Goal: Information Seeking & Learning: Learn about a topic

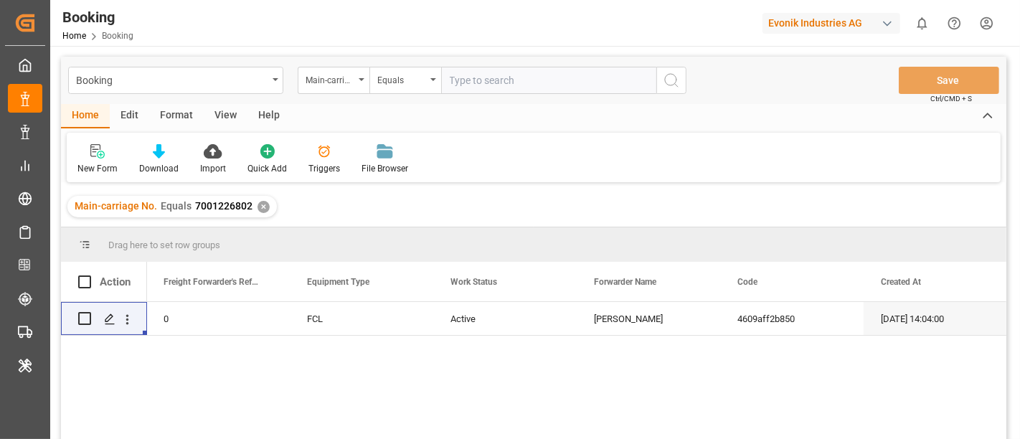
click at [805, 27] on div "Evonik Industries AG" at bounding box center [831, 23] width 138 height 21
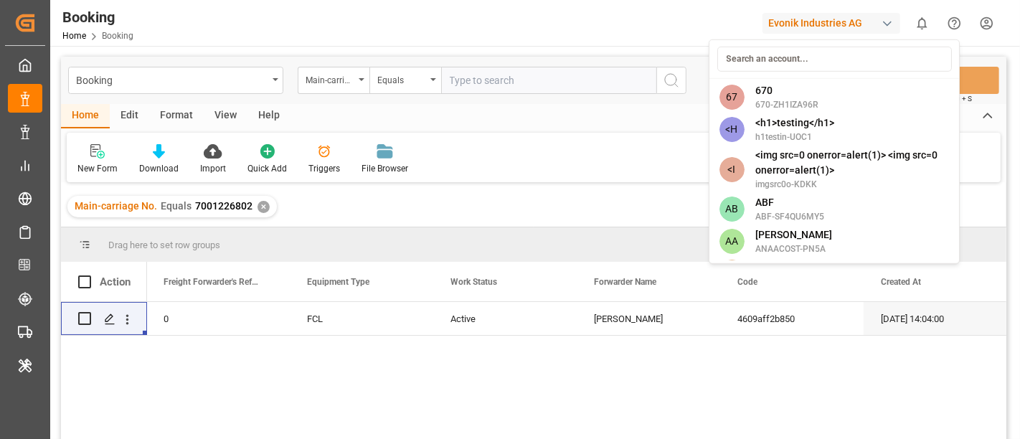
click at [805, 24] on html "Created by potrace 1.15, written by Peter Selinger 2001-2017 Created by potrace…" at bounding box center [510, 219] width 1020 height 439
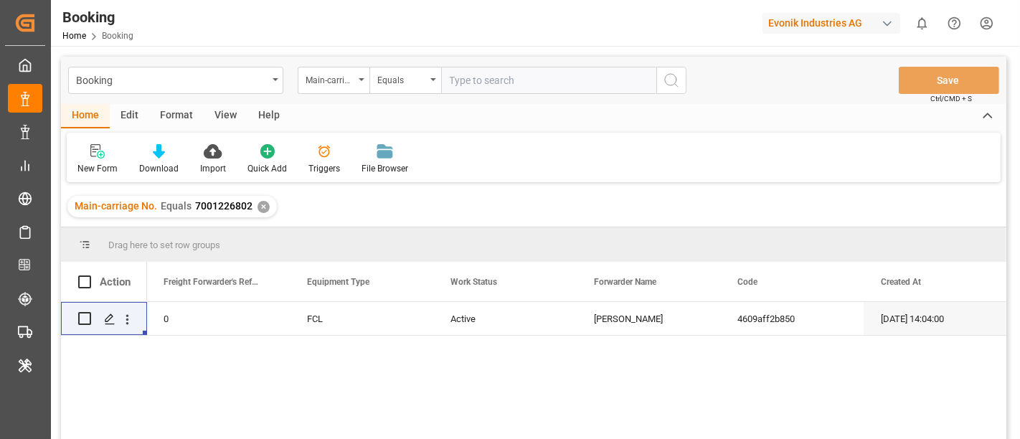
click at [805, 24] on div "Evonik Industries AG" at bounding box center [831, 23] width 138 height 21
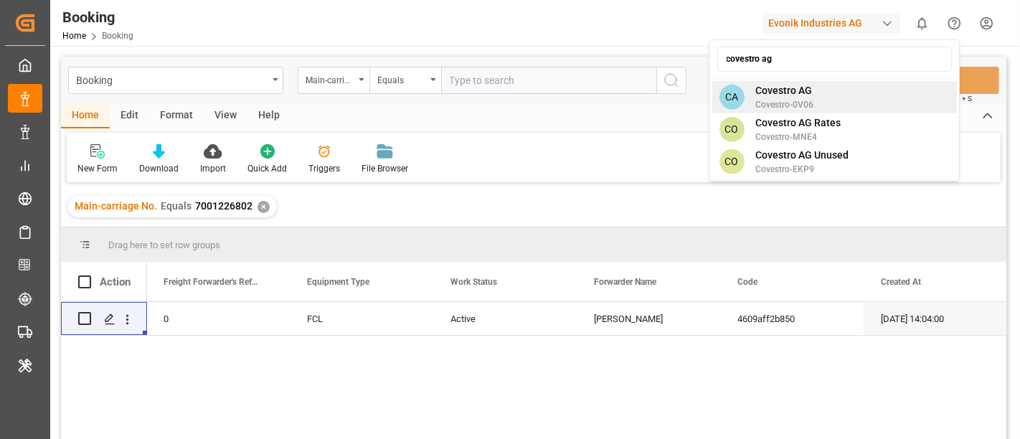
type input "covestro ag"
click at [832, 101] on div "CA Covestro AG Covestro-0V06" at bounding box center [834, 97] width 245 height 32
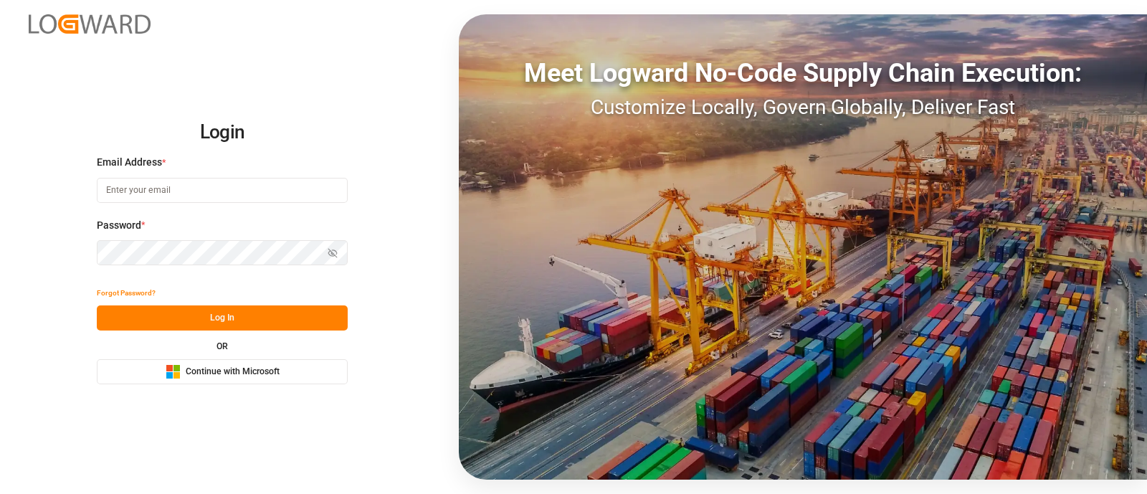
click at [247, 377] on span "Continue with Microsoft" at bounding box center [233, 372] width 94 height 13
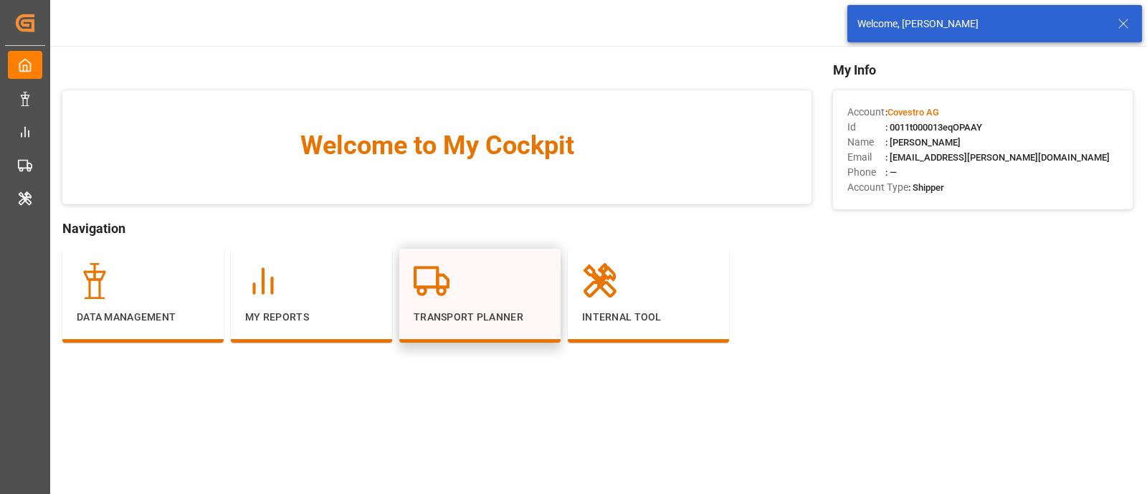
click at [498, 274] on div at bounding box center [480, 281] width 133 height 36
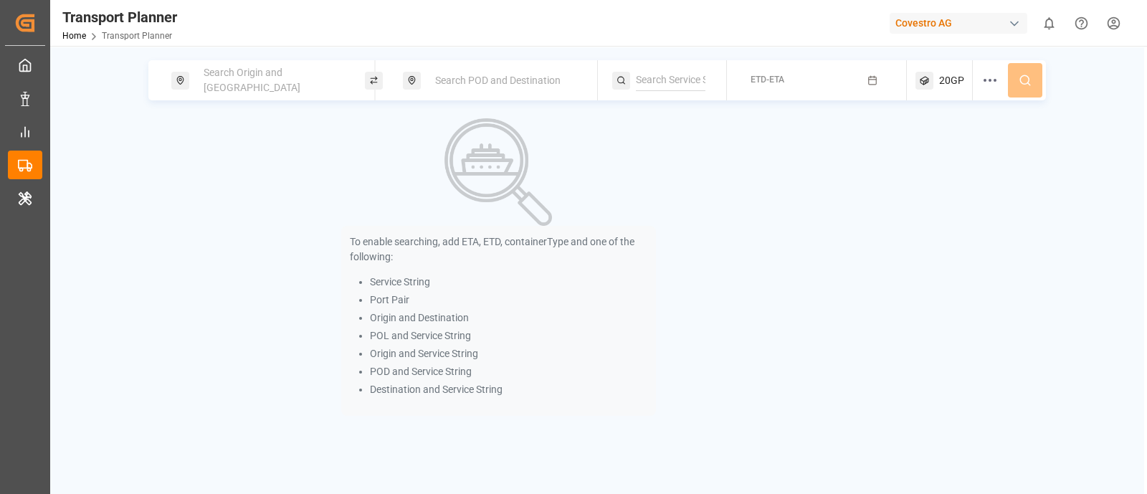
click at [310, 93] on div "Search Origin and POL" at bounding box center [272, 81] width 155 height 42
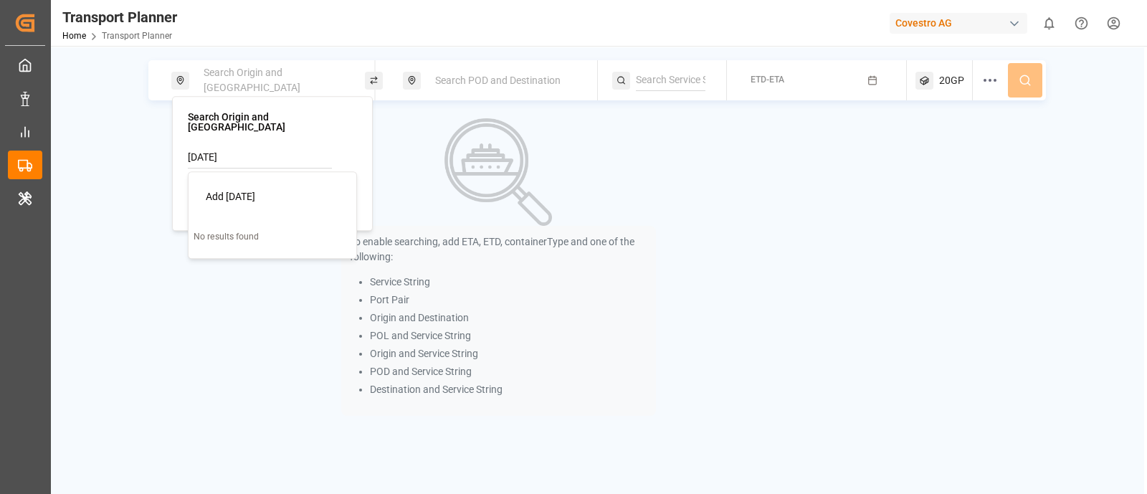
click at [263, 147] on input "2025-09-08" at bounding box center [260, 158] width 144 height 22
paste input "EUNWC"
click at [199, 149] on input "EUNWC" at bounding box center [260, 158] width 144 height 22
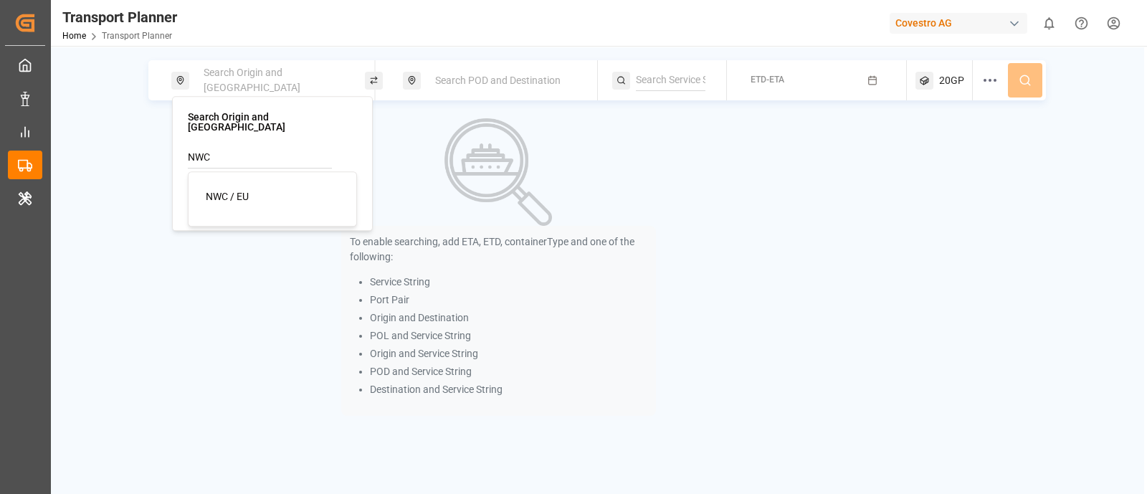
click at [319, 184] on li "NWC / EU" at bounding box center [275, 197] width 162 height 27
click at [301, 189] on div "NWC / EU" at bounding box center [275, 196] width 139 height 15
type input "NWC / EU"
click at [523, 85] on span "Search POD and Destination" at bounding box center [497, 80] width 125 height 11
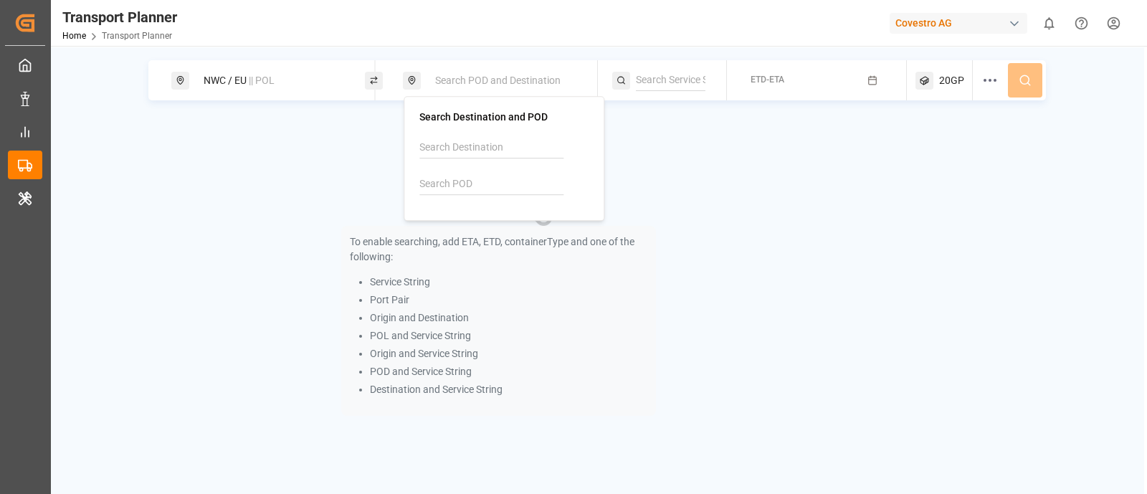
click at [459, 188] on input at bounding box center [492, 185] width 144 height 22
paste input "USCHT"
type input "USCHT"
click at [456, 210] on li "USCHT Chester" at bounding box center [507, 231] width 162 height 42
click at [500, 216] on div "USCHT Chester" at bounding box center [506, 231] width 139 height 30
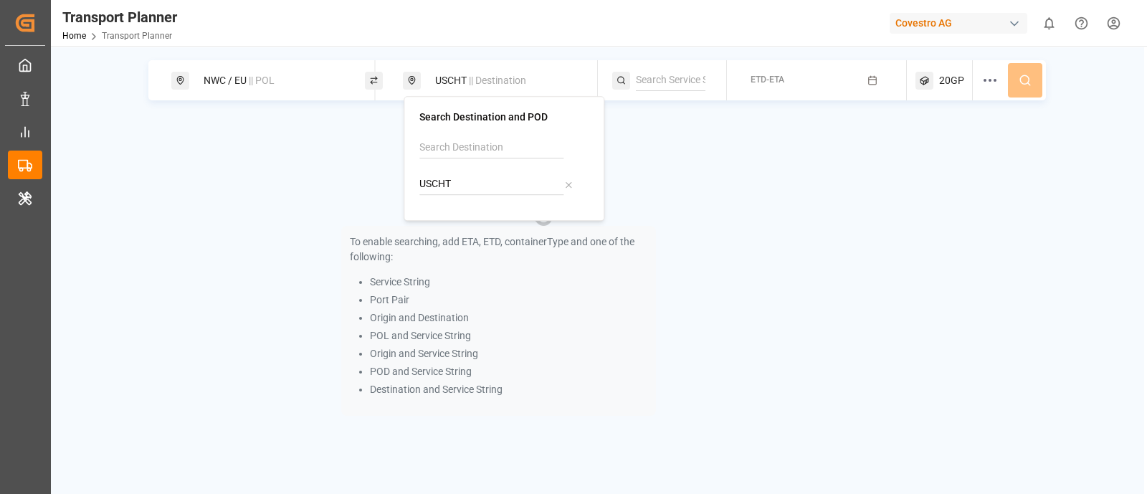
click at [791, 89] on button "ETD-ETA" at bounding box center [817, 81] width 163 height 28
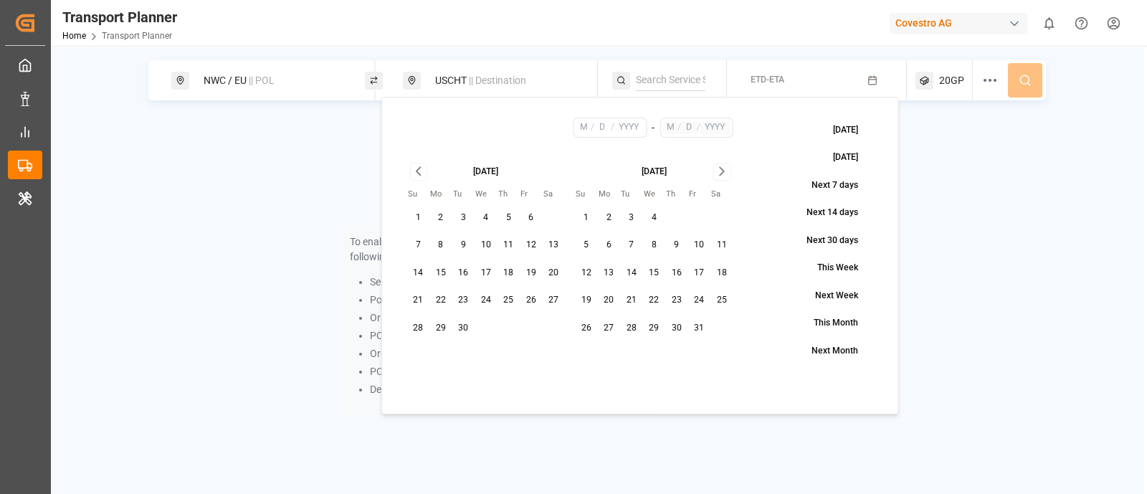
click at [412, 219] on button "1" at bounding box center [418, 218] width 23 height 23
type input "9"
type input "1"
type input "2025"
click at [721, 176] on icon "Go to next month" at bounding box center [722, 171] width 16 height 17
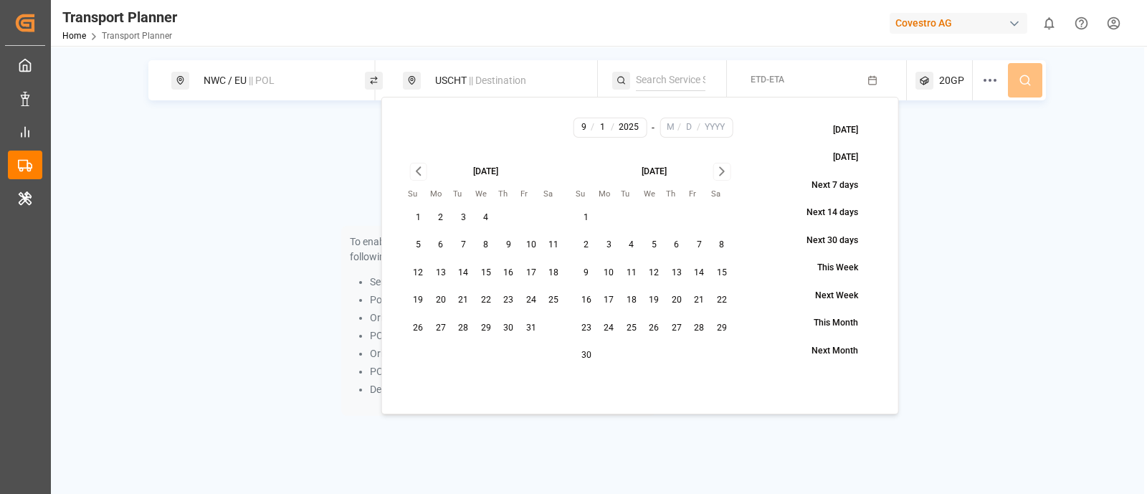
click at [721, 176] on icon "Go to next month" at bounding box center [722, 171] width 16 height 17
click at [650, 321] on button "31" at bounding box center [654, 328] width 23 height 23
type input "12"
type input "31"
type input "2025"
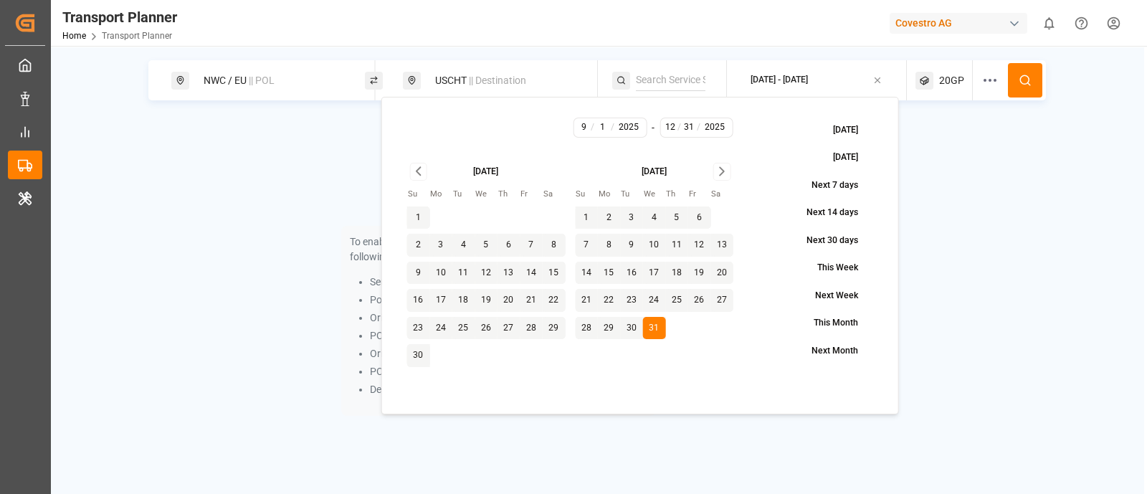
click at [1022, 82] on icon at bounding box center [1025, 80] width 13 height 13
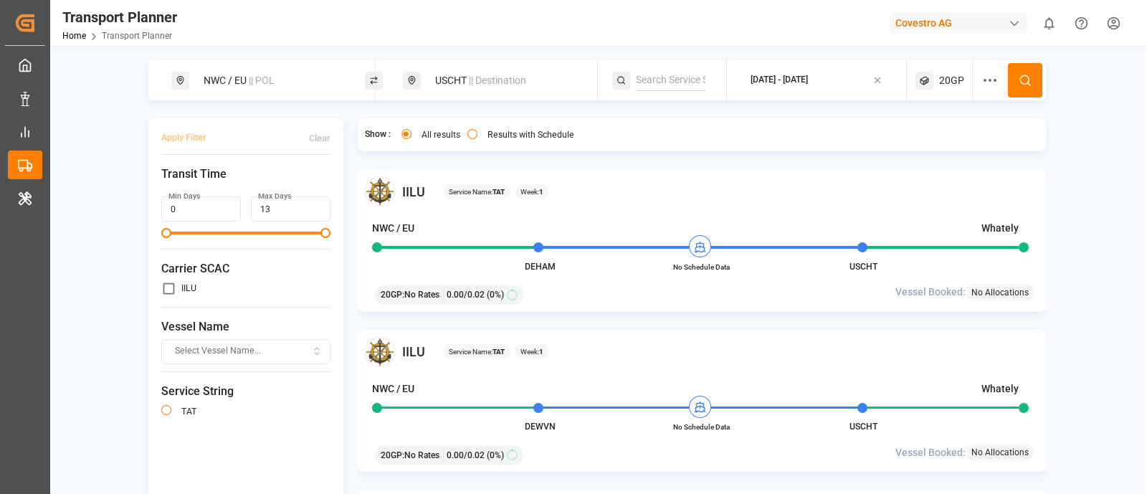
click at [477, 87] on div "USCHT || Destination" at bounding box center [504, 80] width 155 height 27
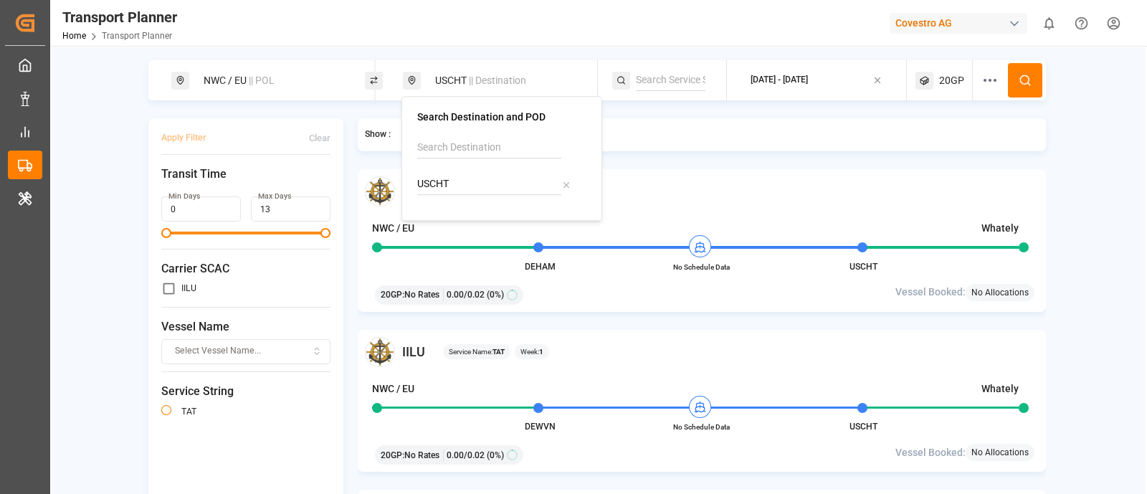
click at [452, 177] on input "USCHT" at bounding box center [489, 185] width 144 height 22
paste input "HOU"
type input "USHOU"
click at [444, 226] on img at bounding box center [442, 222] width 15 height 11
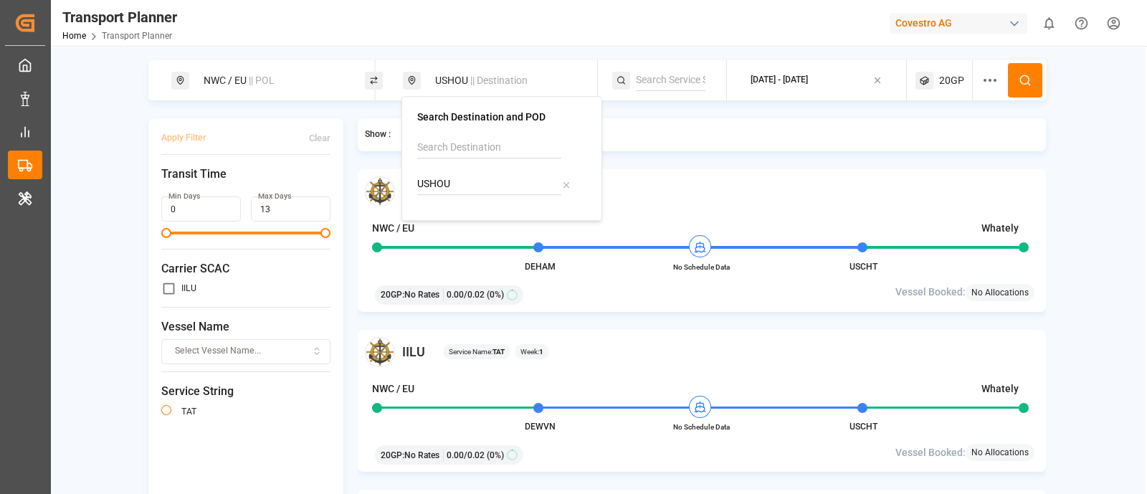
click at [1028, 90] on button at bounding box center [1025, 80] width 34 height 34
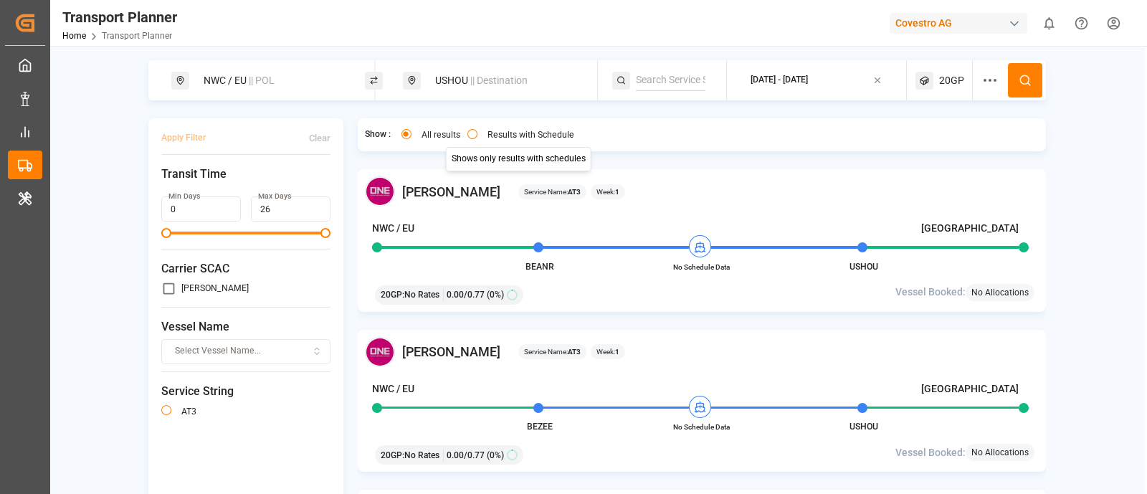
click at [471, 136] on button "Results with Schedule" at bounding box center [473, 134] width 10 height 10
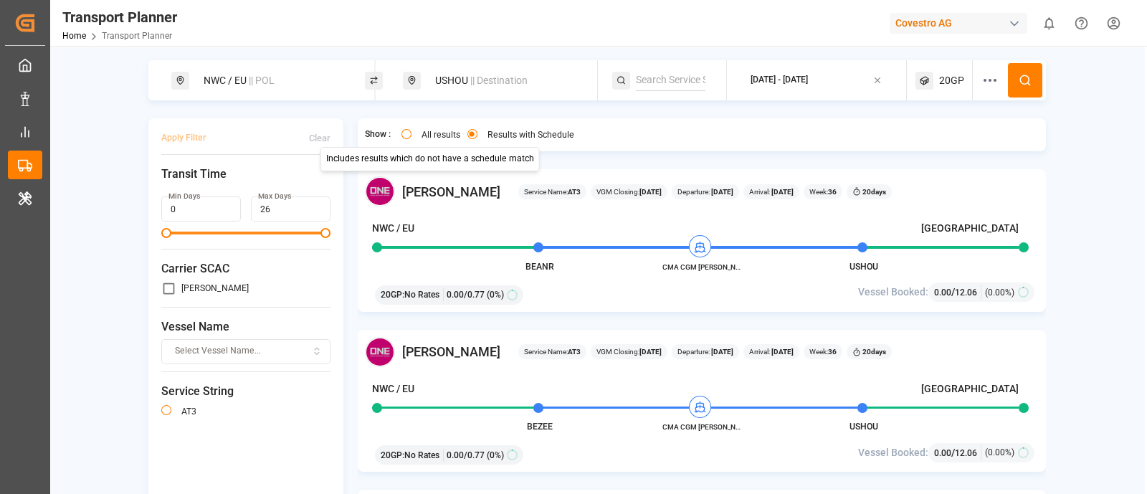
click at [398, 138] on div "All results Includes results which do not have a schedule match Includes result…" at bounding box center [486, 134] width 191 height 19
click at [402, 136] on button "All results" at bounding box center [407, 134] width 10 height 10
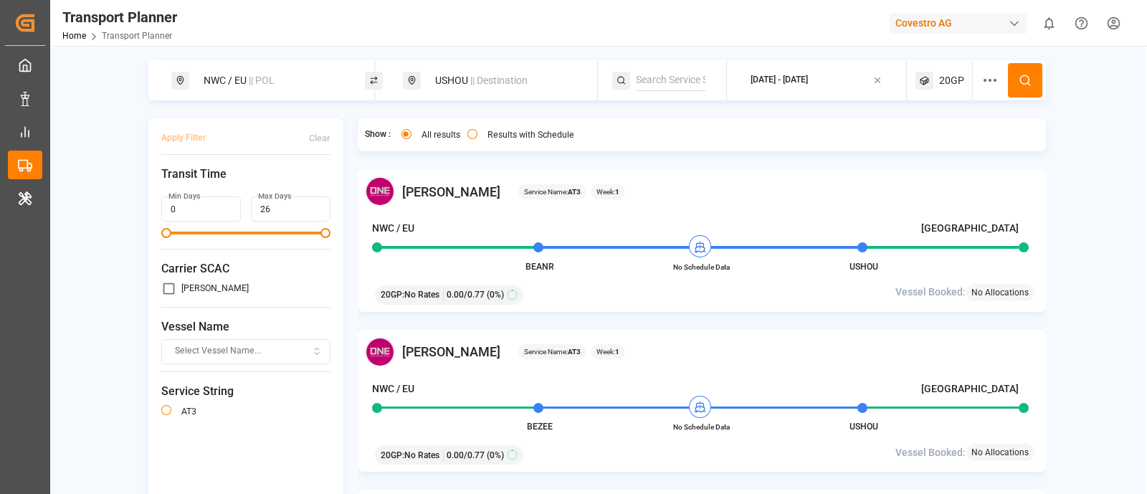
type button "all"
click at [468, 80] on div "USHOU || Destination" at bounding box center [504, 80] width 155 height 27
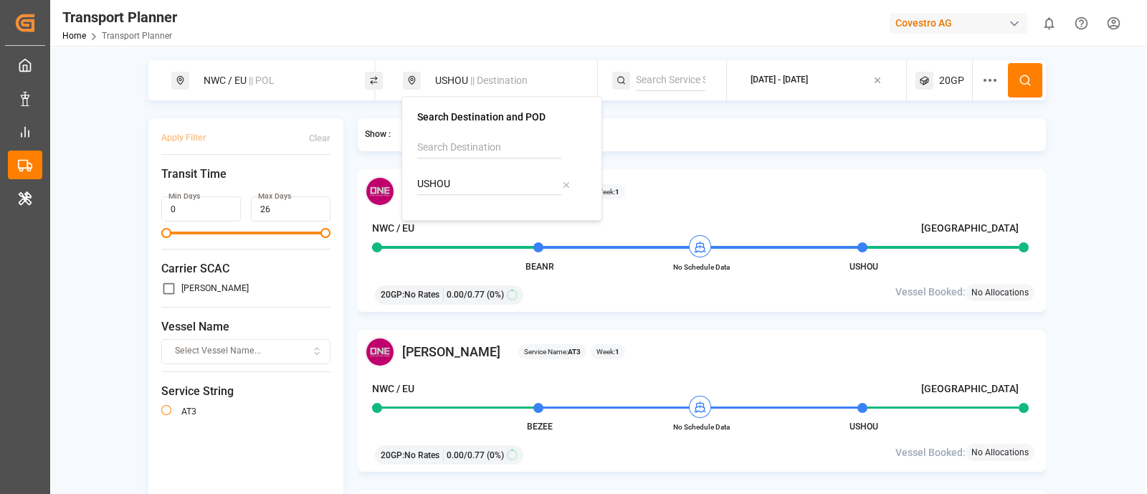
click at [460, 178] on input "USHOU" at bounding box center [489, 185] width 144 height 22
paste input "CNSHA"
type input "CNSHA"
click at [469, 226] on b "CNSHA" at bounding box center [471, 222] width 34 height 11
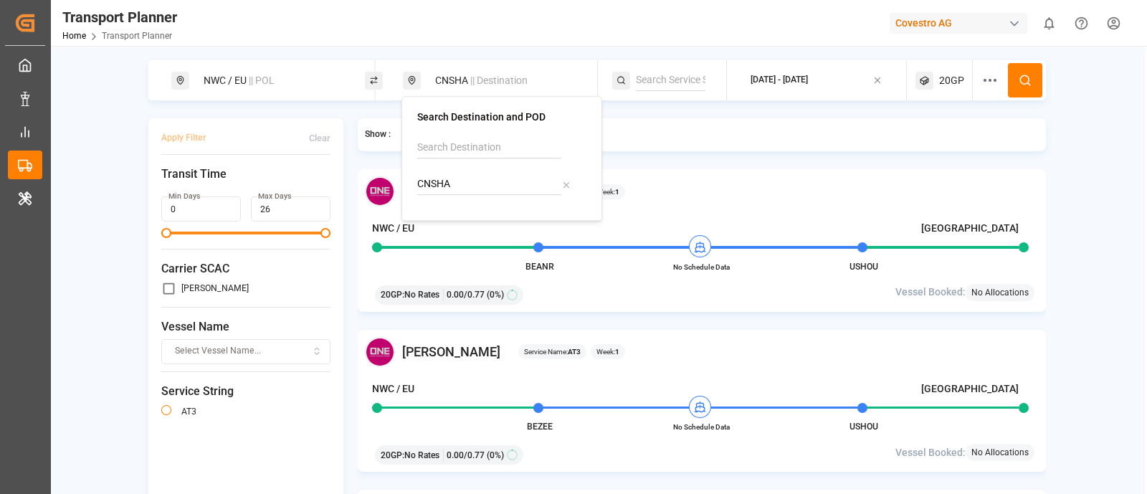
click at [1030, 90] on button at bounding box center [1025, 80] width 34 height 34
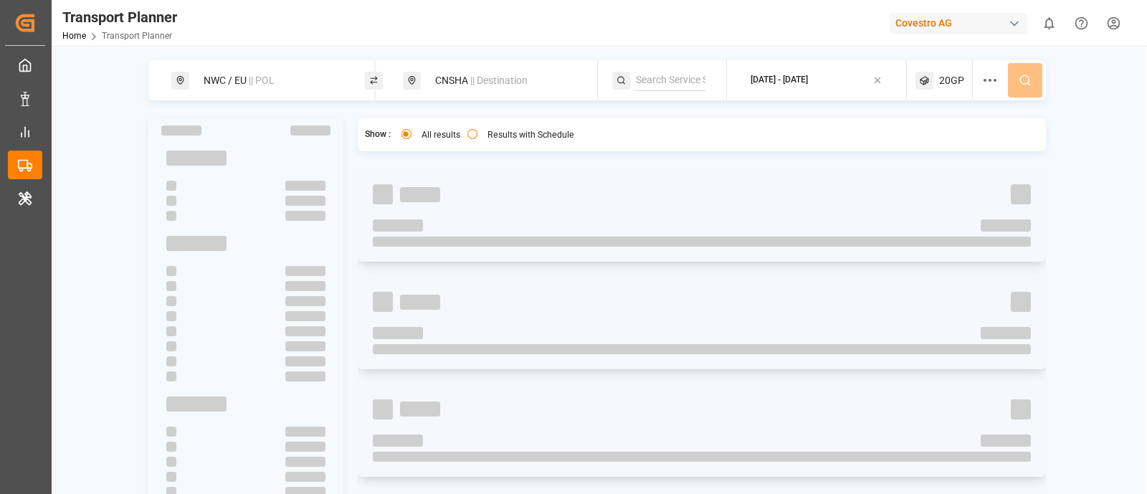
click at [896, 81] on div "2025-09-01 - 2025-12-31" at bounding box center [822, 80] width 172 height 40
click at [916, 80] on icon at bounding box center [925, 81] width 18 height 18
click at [1101, 131] on div "NWC / EU || POL CNSHA || Destination 2025-09-01 - 2025-12-31 20GP Show : All re…" at bounding box center [597, 312] width 1094 height 504
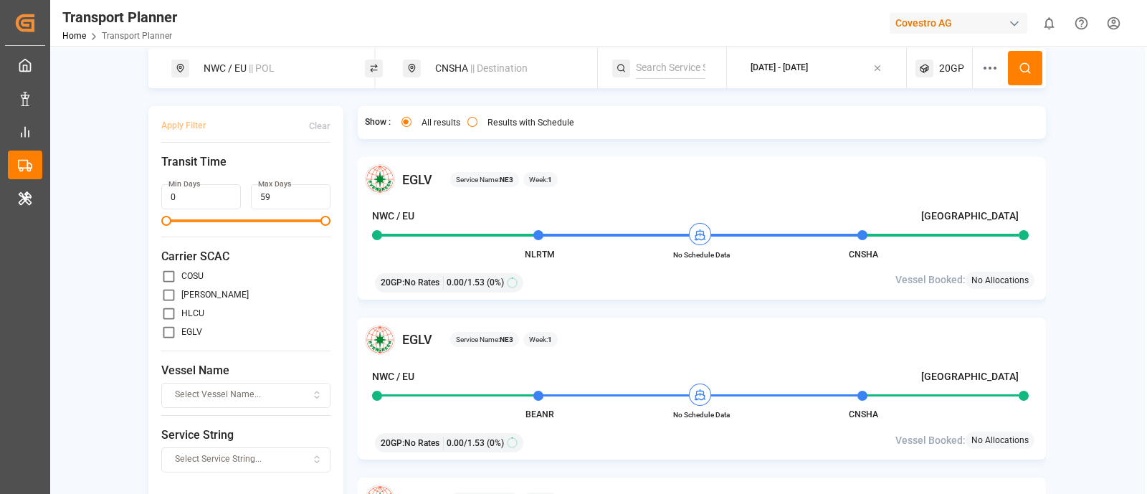
scroll to position [24, 0]
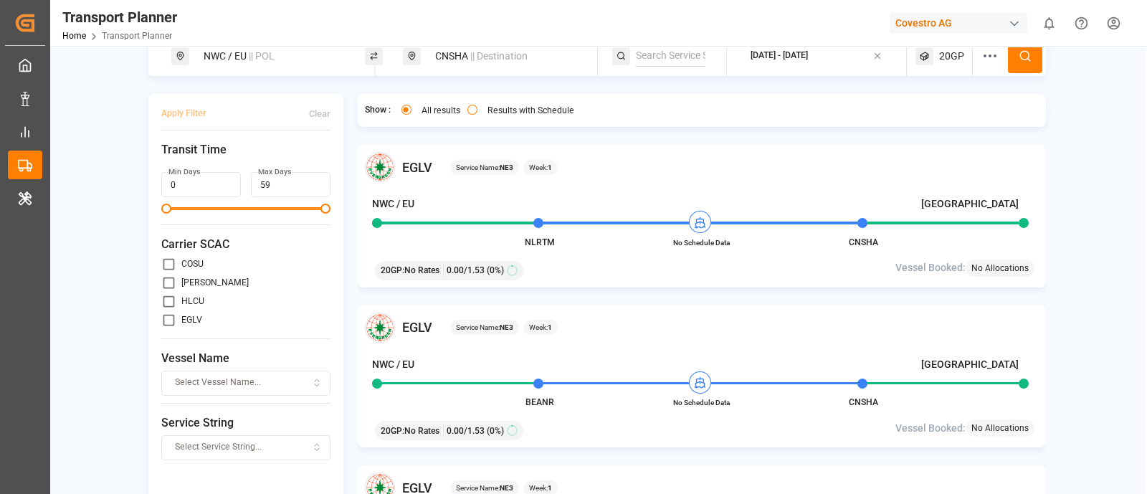
click at [243, 453] on button "Select Service String..." at bounding box center [245, 447] width 169 height 25
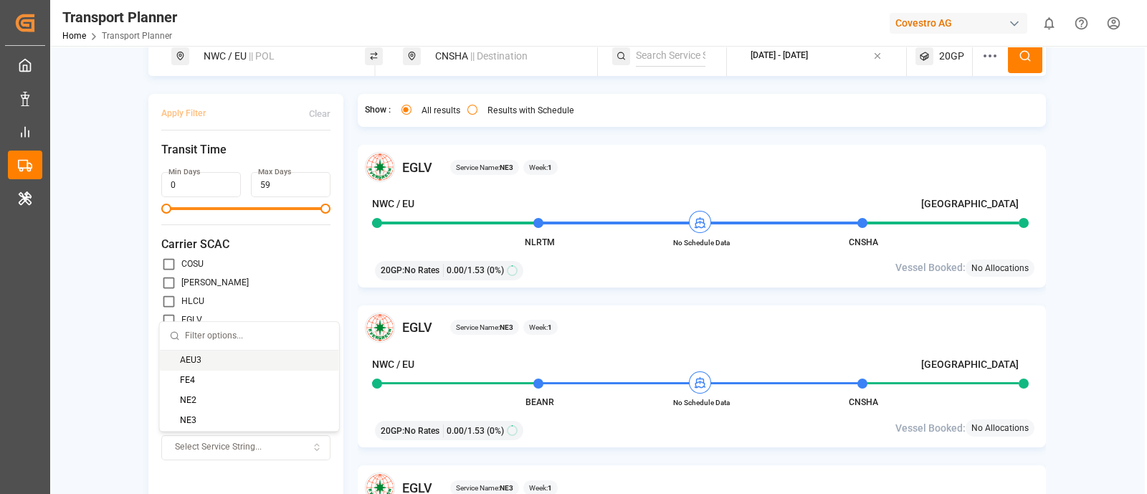
click at [243, 453] on button "Select Service String..." at bounding box center [245, 447] width 169 height 25
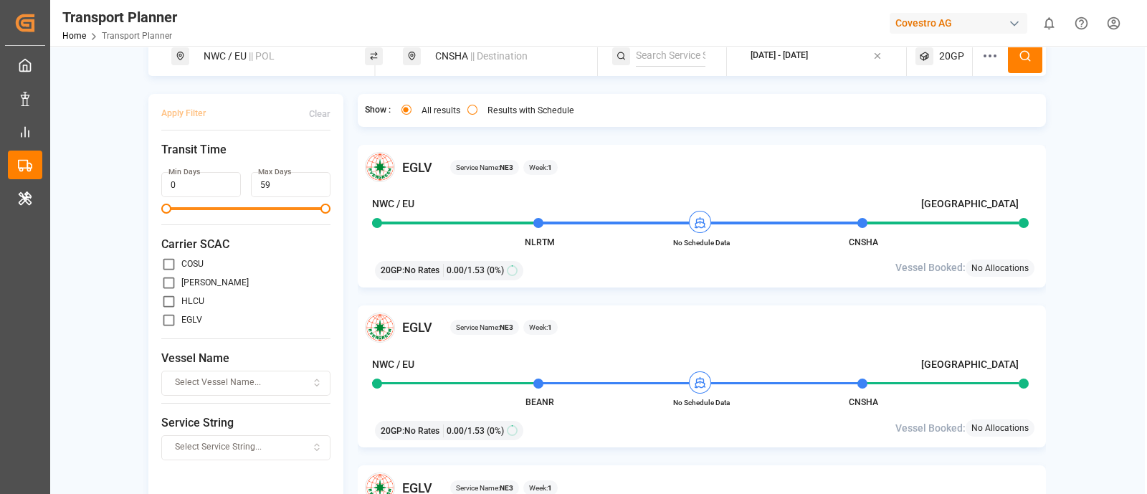
click at [219, 453] on button "Select Service String..." at bounding box center [245, 447] width 169 height 25
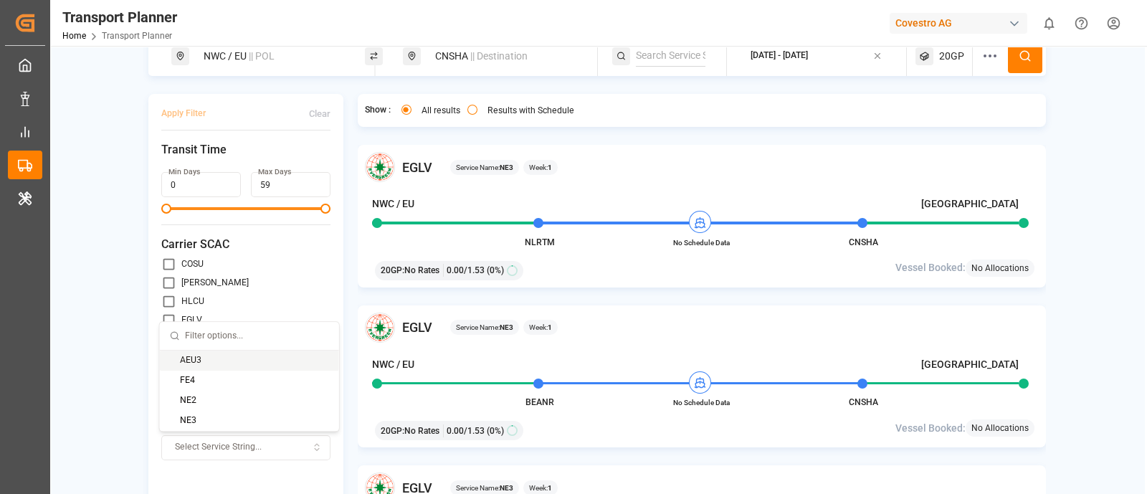
click at [219, 453] on button "Select Service String..." at bounding box center [245, 447] width 169 height 25
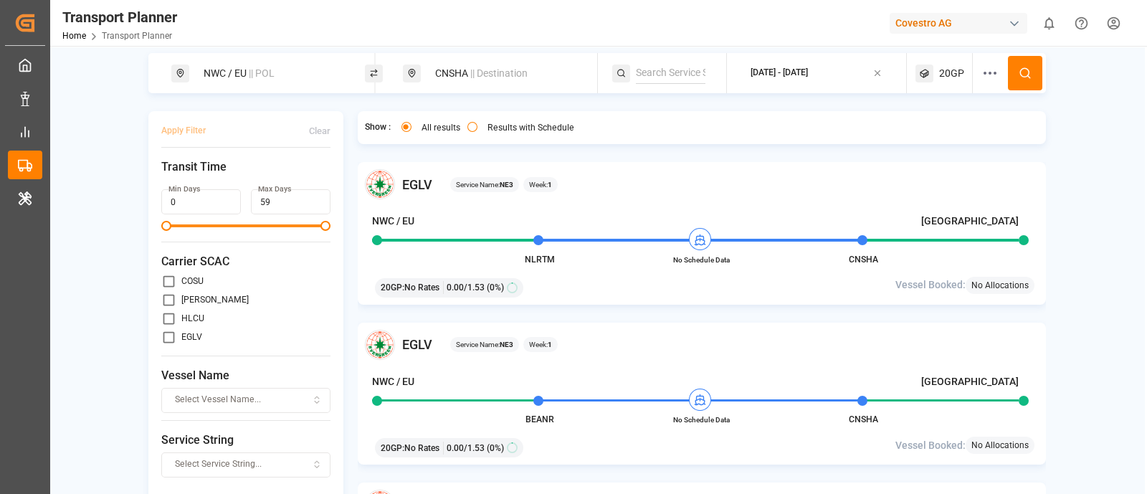
scroll to position [0, 0]
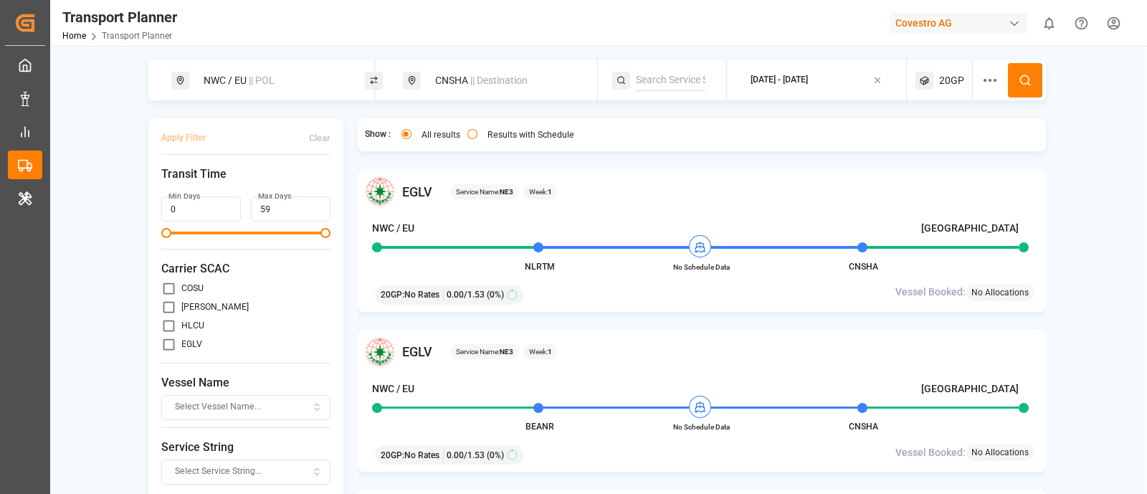
click at [463, 78] on div "CNSHA || Destination" at bounding box center [504, 80] width 155 height 27
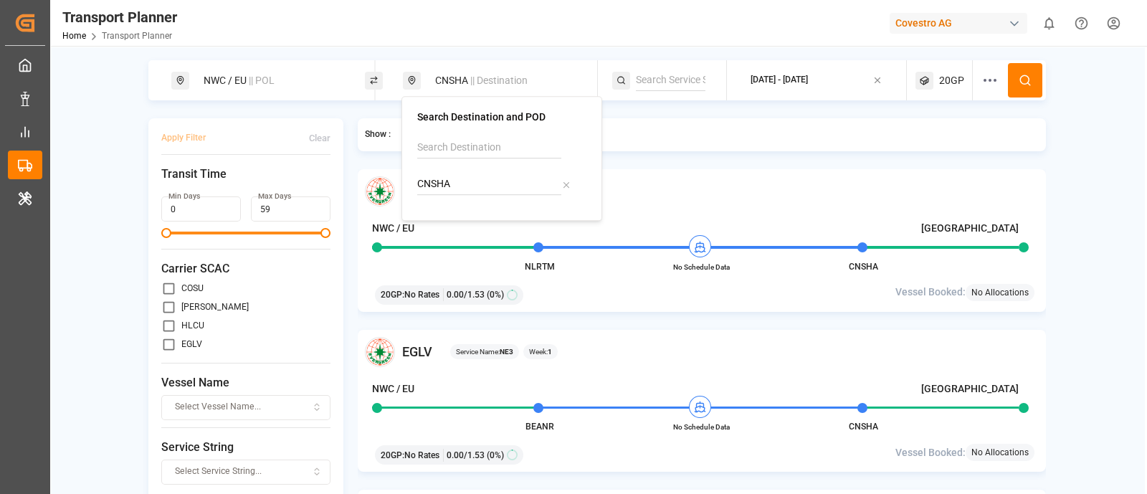
click at [470, 174] on input "CNSHA" at bounding box center [489, 185] width 144 height 22
paste input "BRSSZ"
type input "BRSSZ"
click at [454, 227] on b "BRSSZ" at bounding box center [470, 222] width 32 height 11
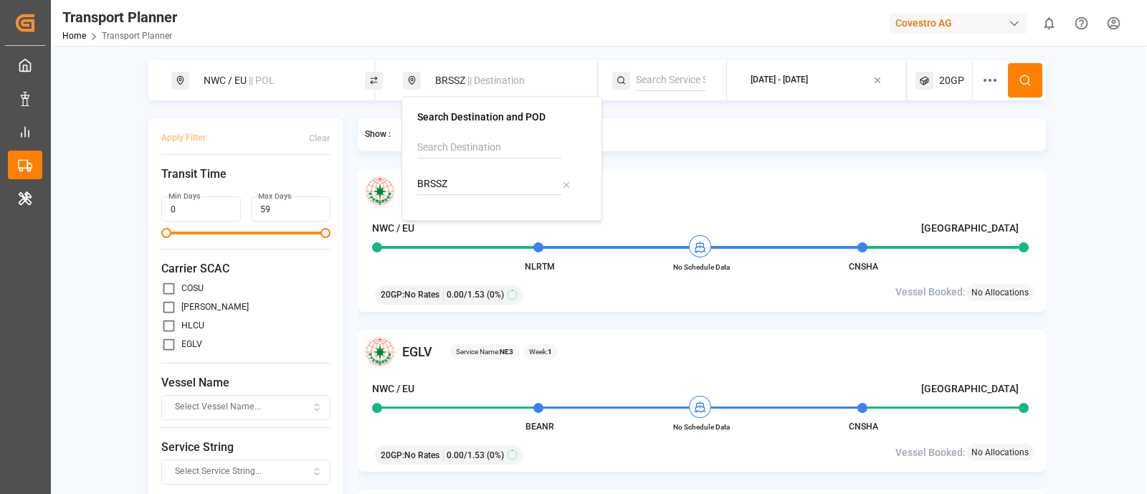
click at [1019, 77] on icon at bounding box center [1025, 80] width 13 height 13
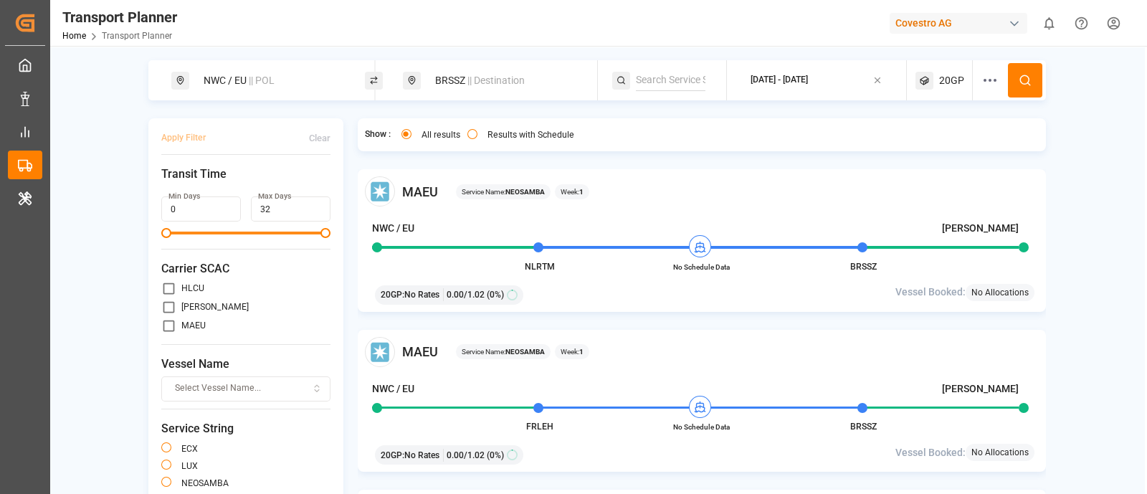
click at [477, 68] on div "BRSSZ || Destination" at bounding box center [504, 80] width 155 height 27
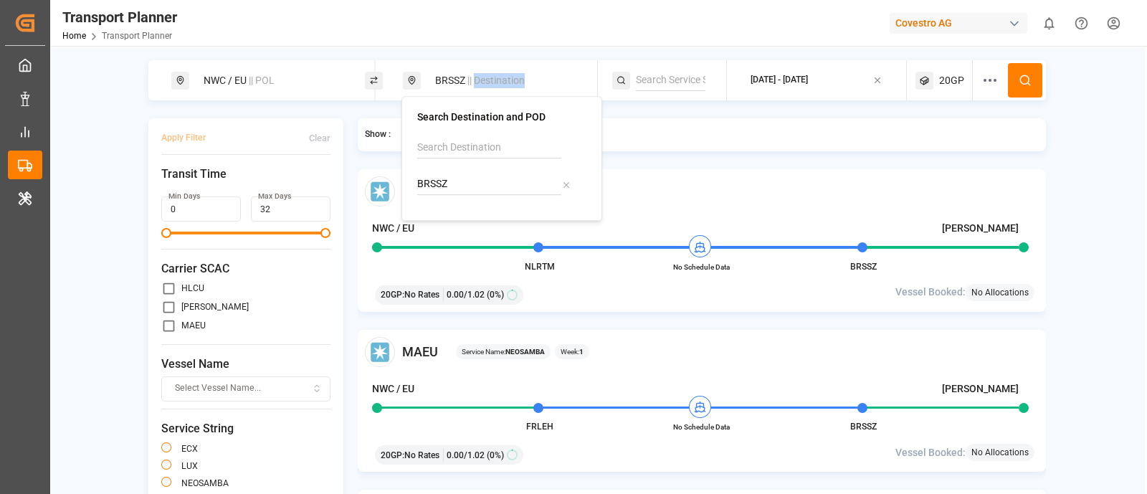
click at [477, 68] on div "BRSSZ || Destination" at bounding box center [504, 80] width 155 height 27
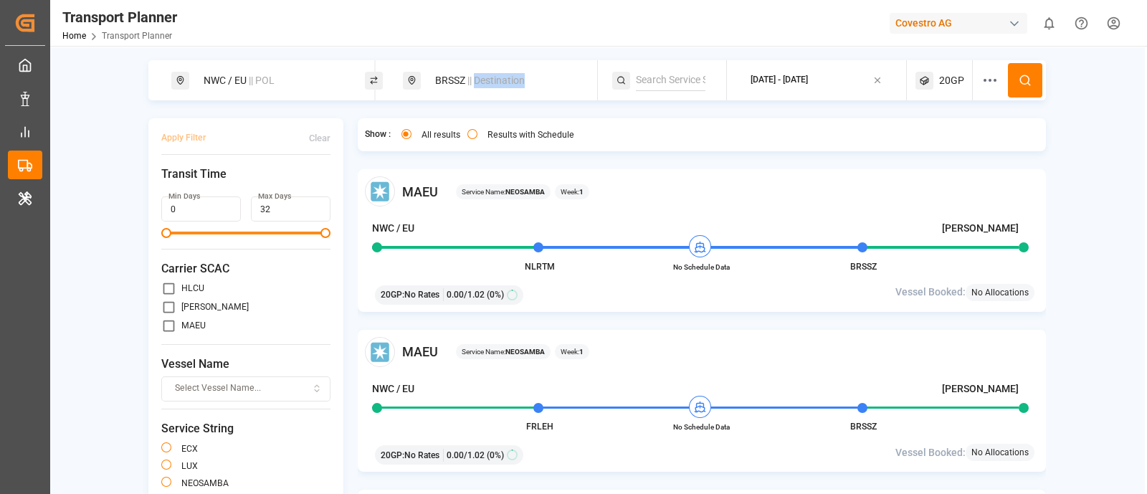
click at [484, 86] on div "BRSSZ || Destination" at bounding box center [504, 80] width 155 height 27
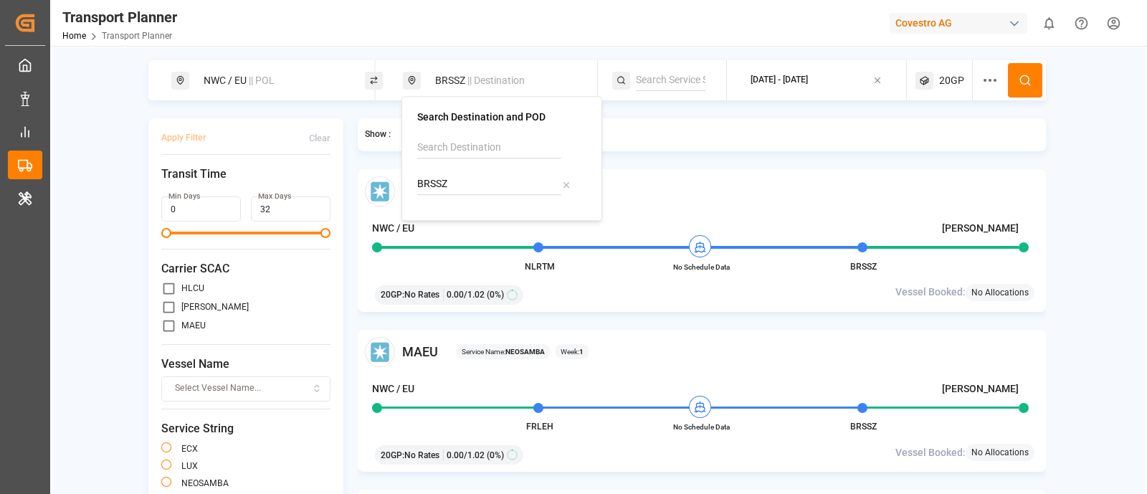
click at [464, 176] on input "BRSSZ" at bounding box center [489, 185] width 144 height 22
paste input "INNSA"
type input "INNSA"
click at [459, 224] on b "INNSA" at bounding box center [469, 222] width 30 height 11
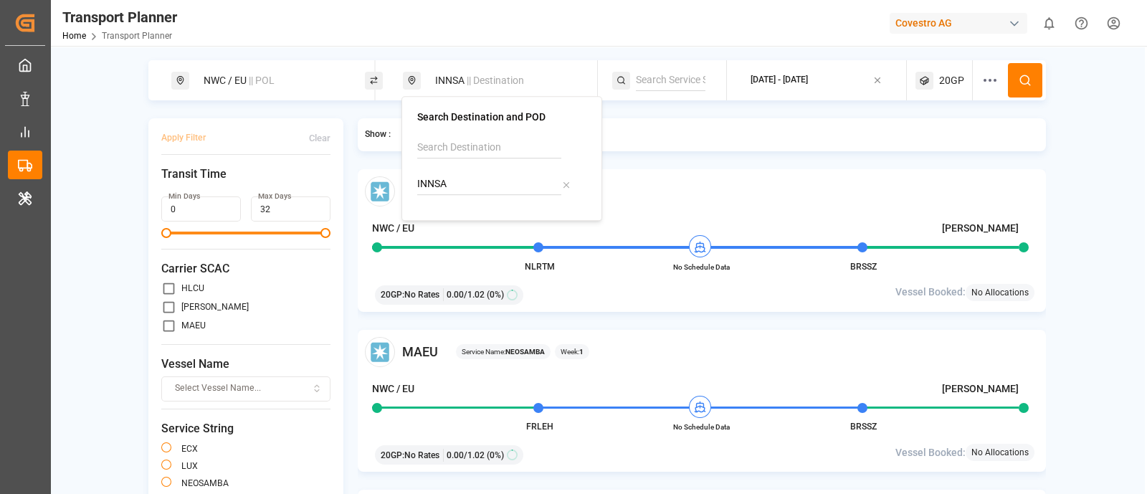
click at [1026, 85] on icon at bounding box center [1025, 80] width 13 height 13
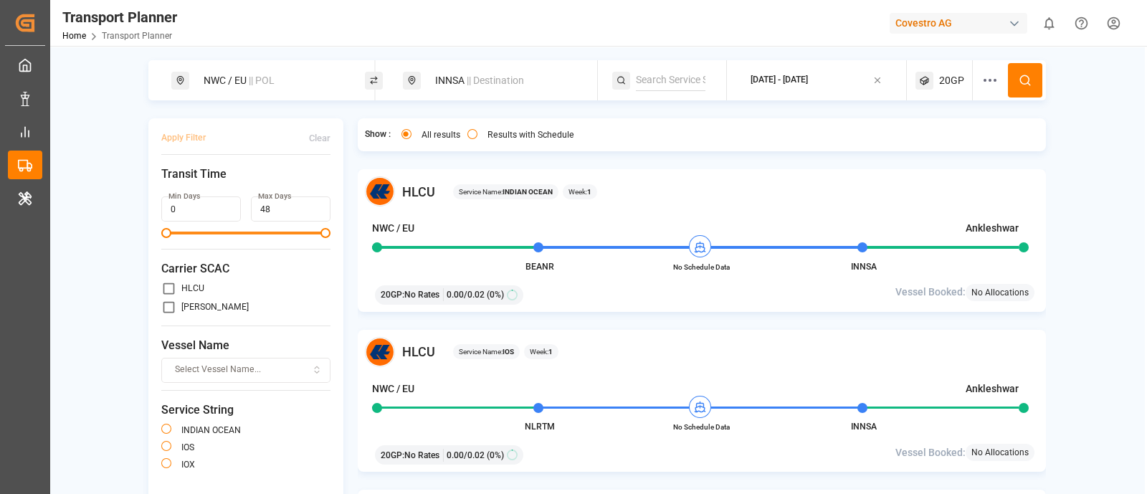
click at [525, 77] on div "INNSA || Destination" at bounding box center [504, 80] width 155 height 27
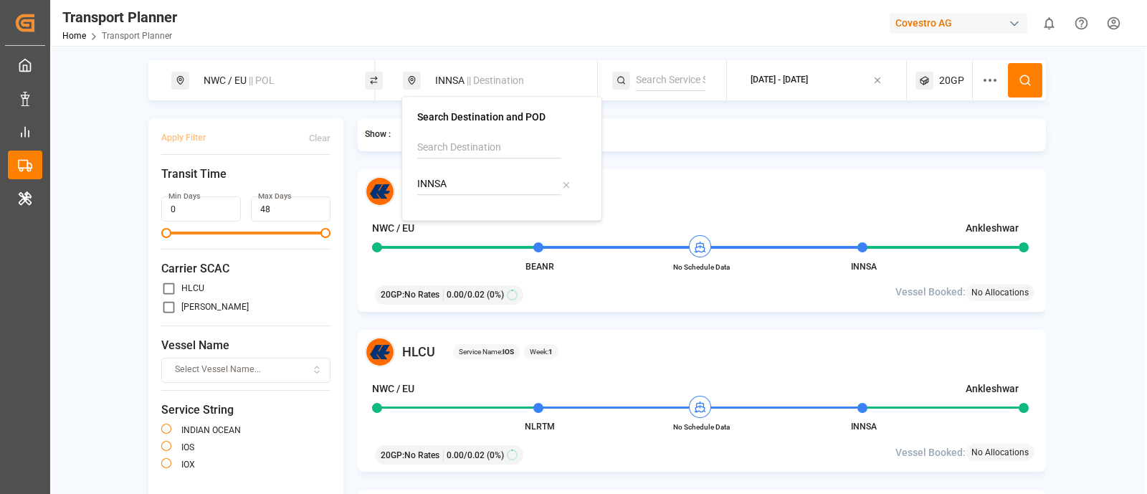
click at [501, 184] on input "INNSA" at bounding box center [489, 185] width 144 height 22
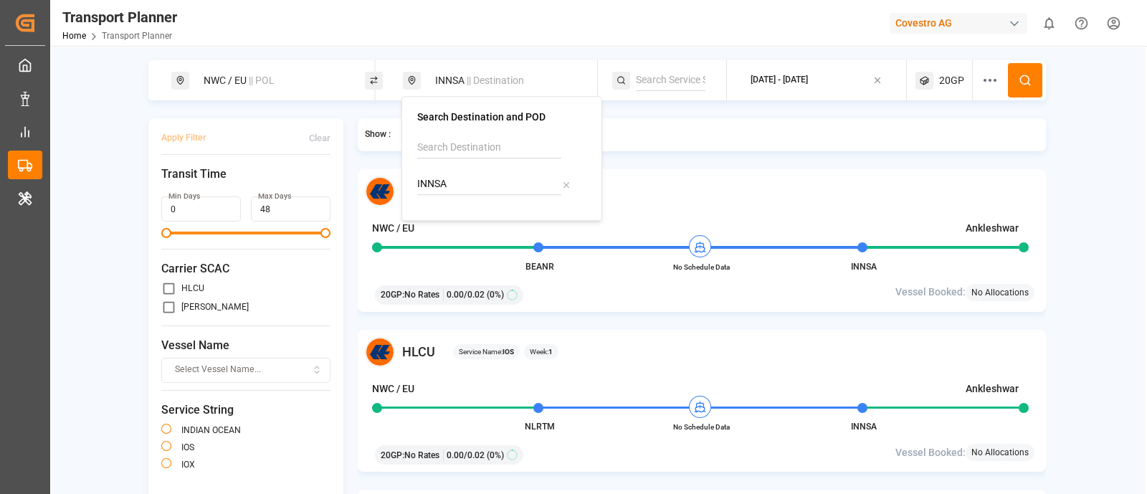
paste input "USCHT"
type input "USCHT"
click at [501, 222] on div "USCHT Chester" at bounding box center [504, 231] width 139 height 30
click at [1020, 80] on circle at bounding box center [1024, 79] width 9 height 9
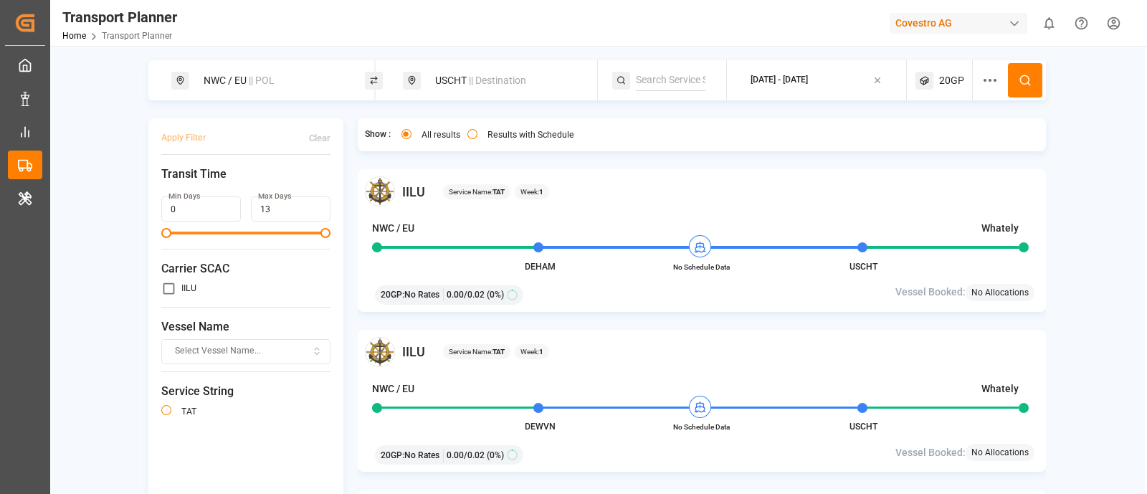
click at [478, 85] on span "|| Destination" at bounding box center [497, 80] width 57 height 11
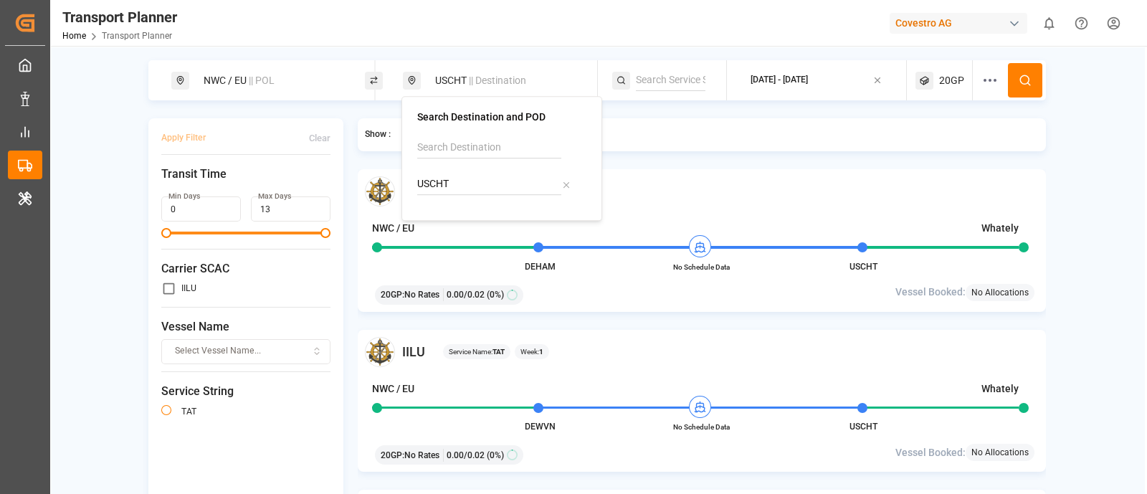
click at [473, 188] on input "USCHT" at bounding box center [489, 185] width 144 height 22
paste input "PHL"
type input "USPHL"
click at [464, 220] on b "USPHL" at bounding box center [470, 222] width 32 height 11
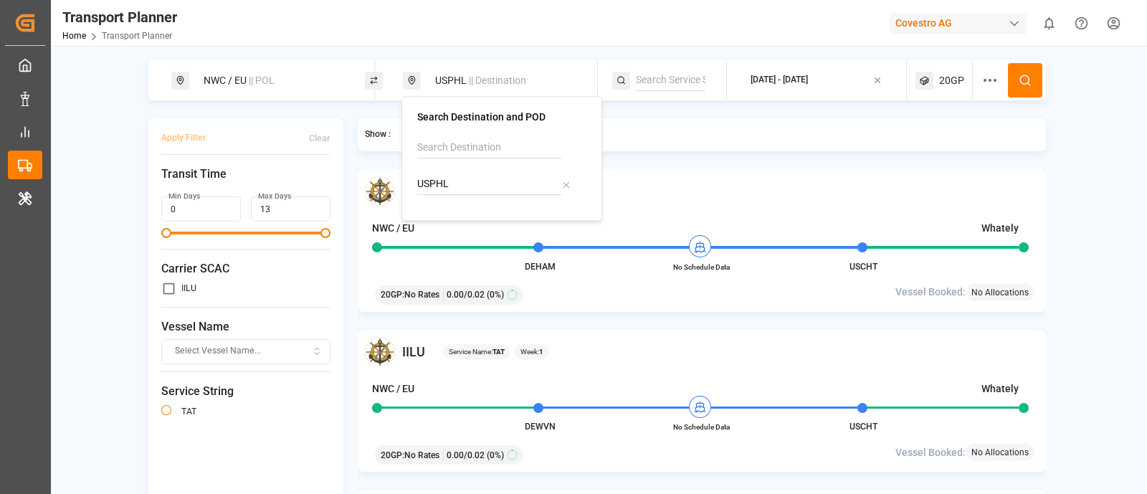
click at [1029, 80] on icon at bounding box center [1025, 80] width 13 height 13
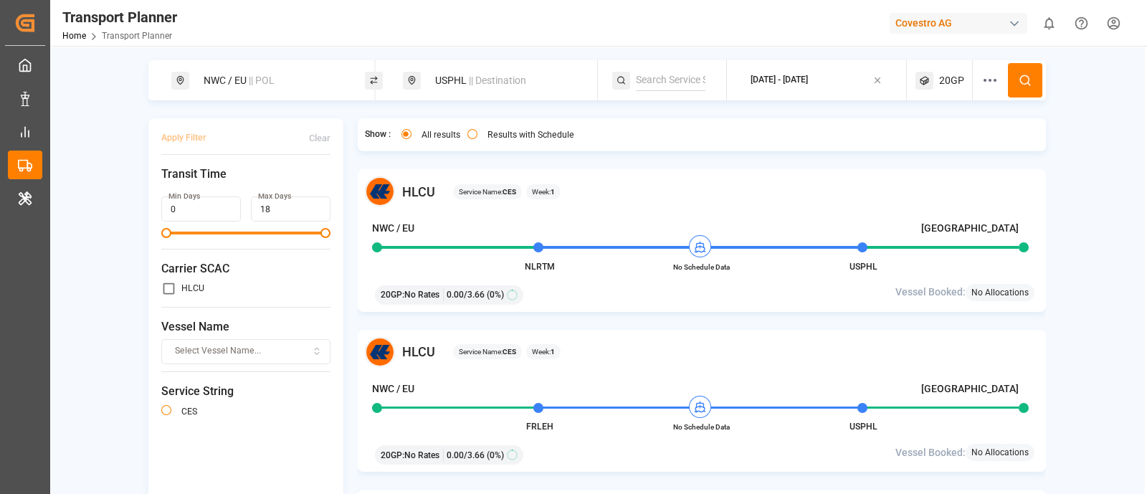
click at [489, 80] on span "|| Destination" at bounding box center [497, 80] width 57 height 11
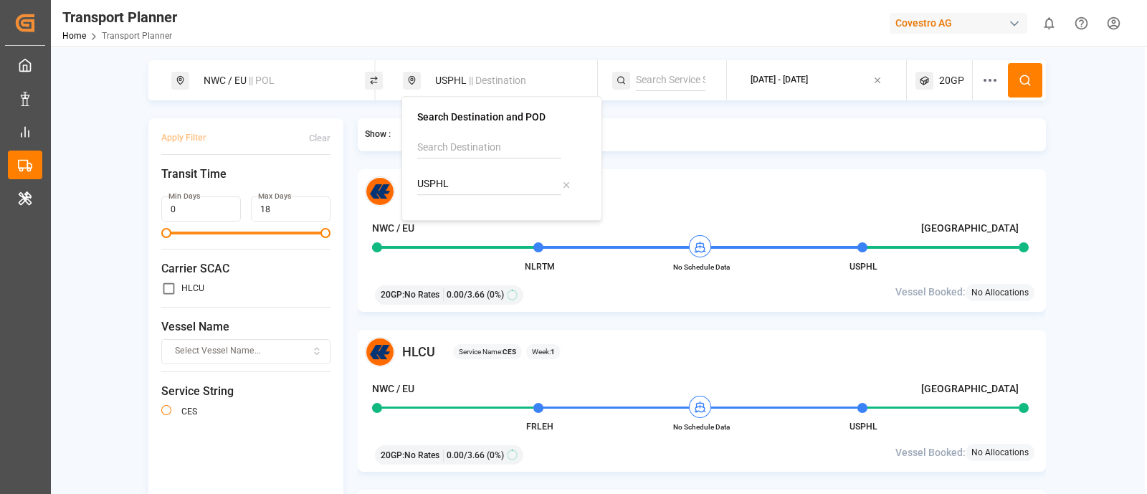
click at [490, 77] on span "|| Destination" at bounding box center [497, 80] width 57 height 11
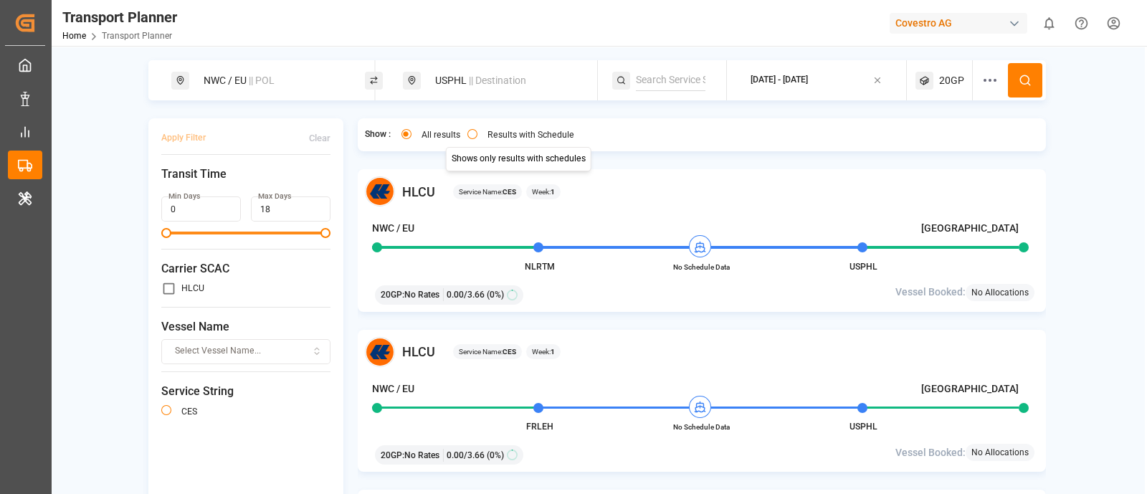
click at [465, 95] on div "USPHL || Destination" at bounding box center [500, 80] width 194 height 40
click at [476, 84] on span "|| Destination" at bounding box center [497, 80] width 57 height 11
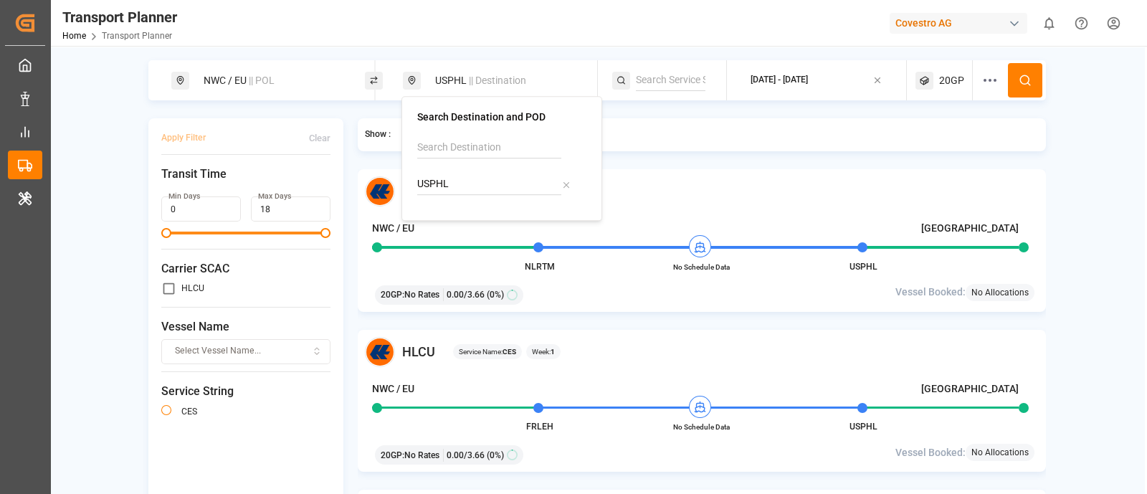
click at [470, 177] on input "USPHL" at bounding box center [489, 185] width 144 height 22
click at [468, 177] on input "USPHL" at bounding box center [489, 185] width 144 height 22
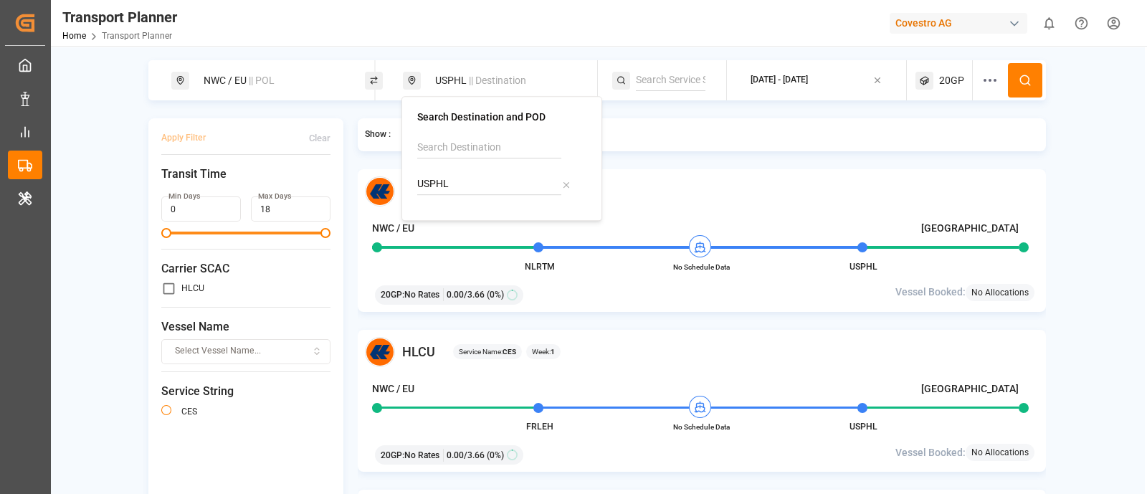
paste input "CNSHA"
type input "CNSHA"
click at [463, 237] on div "Shanghai" at bounding box center [483, 238] width 97 height 15
click at [1020, 80] on icon at bounding box center [1025, 80] width 13 height 13
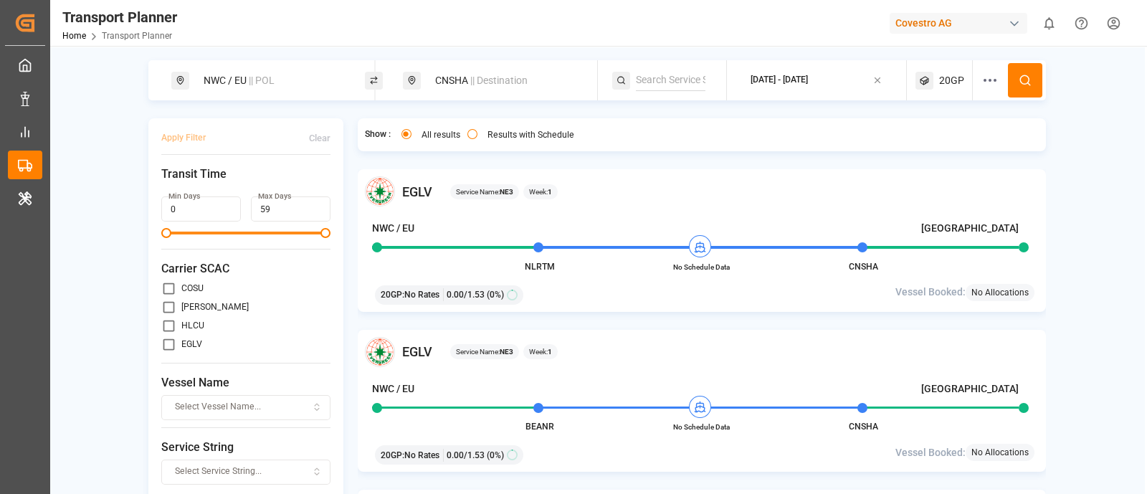
click at [485, 85] on span "|| Destination" at bounding box center [498, 80] width 57 height 11
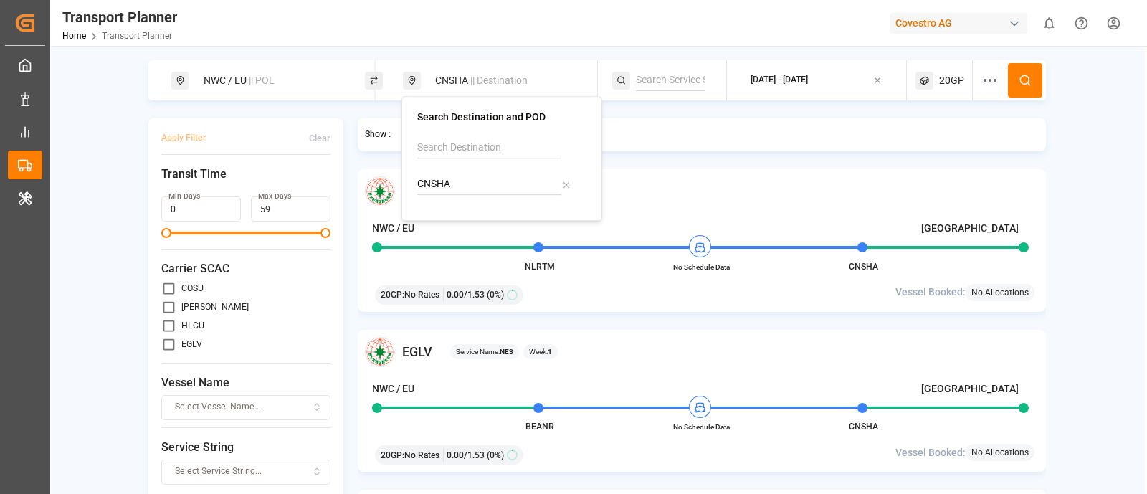
click at [488, 174] on input "CNSHA" at bounding box center [489, 185] width 144 height 22
paste input "INNS"
type input "INNSA"
click at [498, 231] on div "Jawaharlal Nehru (Nhava Sheva)" at bounding box center [504, 246] width 139 height 30
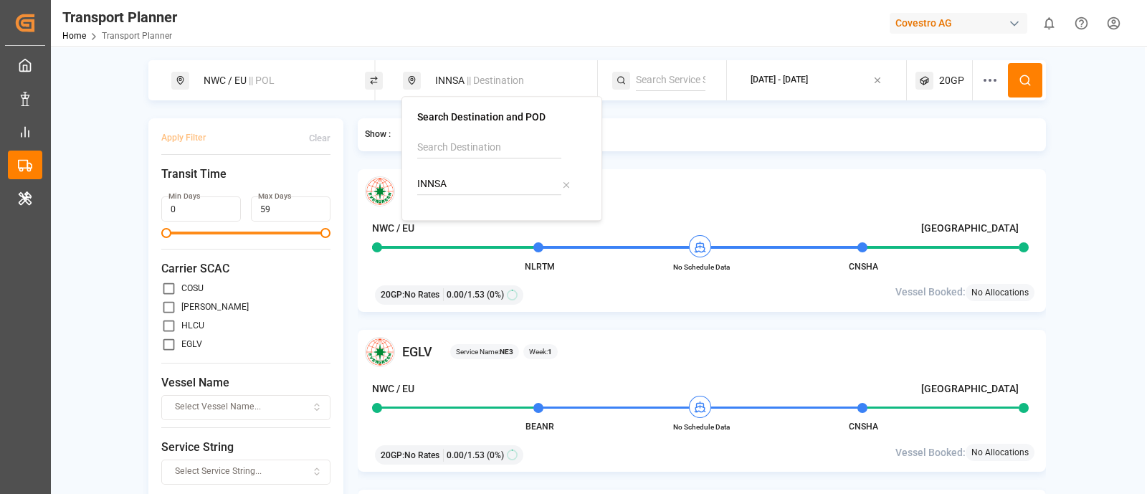
click at [1019, 77] on icon at bounding box center [1025, 80] width 13 height 13
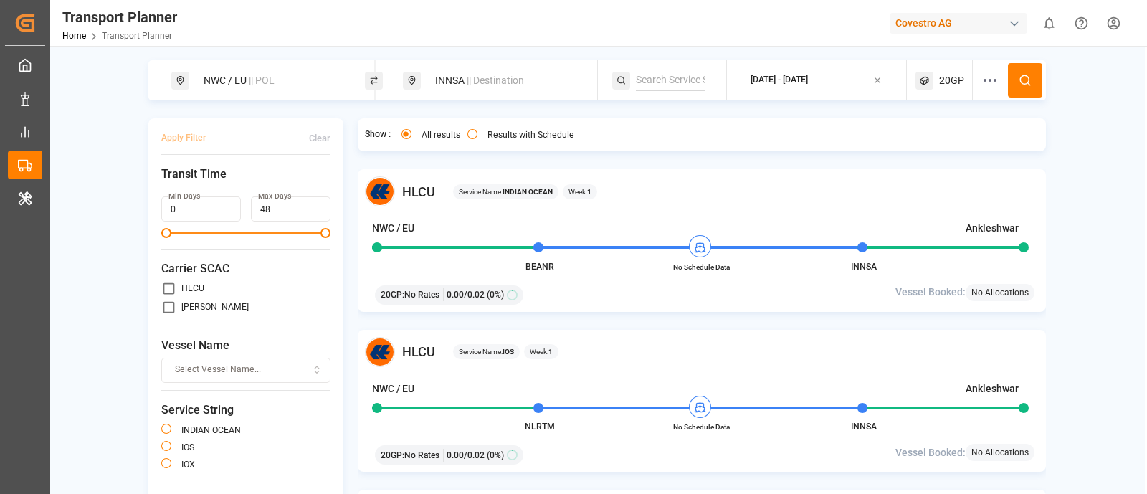
click at [510, 76] on span "|| Destination" at bounding box center [495, 80] width 57 height 11
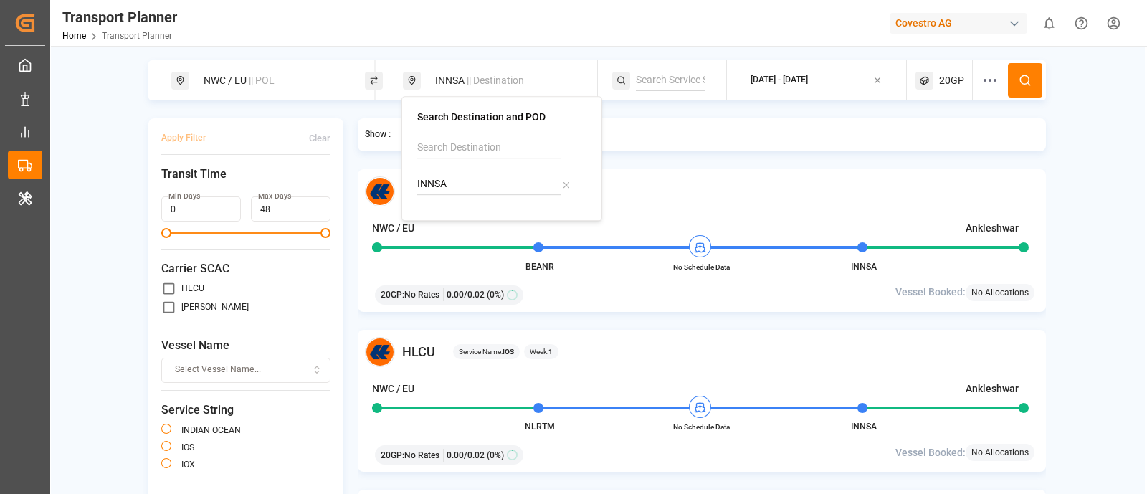
click at [466, 186] on input "INNSA" at bounding box center [489, 185] width 144 height 22
paste input "ZADUR"
type input "ZADUR"
click at [480, 210] on li "ZADUR Durban" at bounding box center [505, 231] width 162 height 42
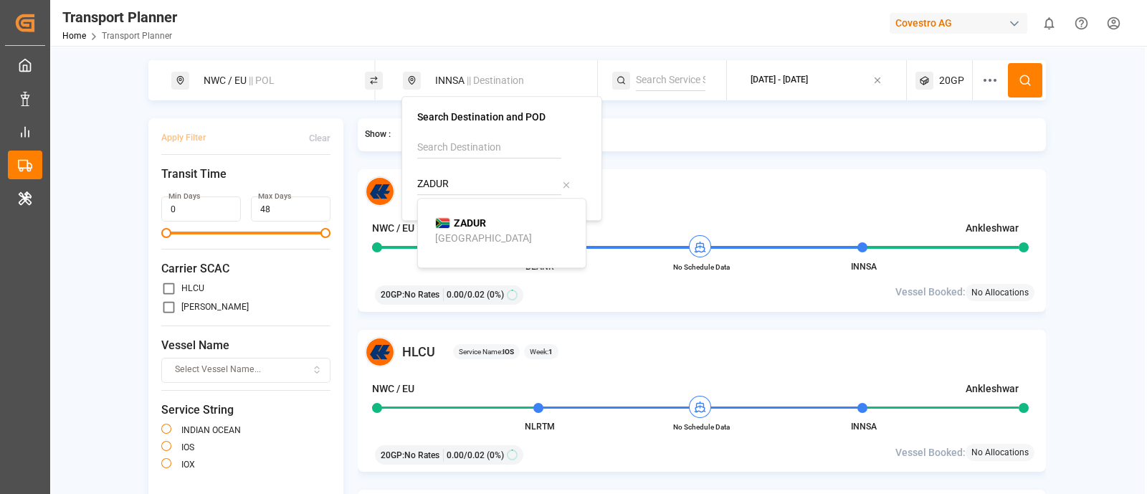
click at [484, 217] on b "ZADUR" at bounding box center [470, 222] width 32 height 11
click at [1020, 72] on button at bounding box center [1025, 80] width 34 height 34
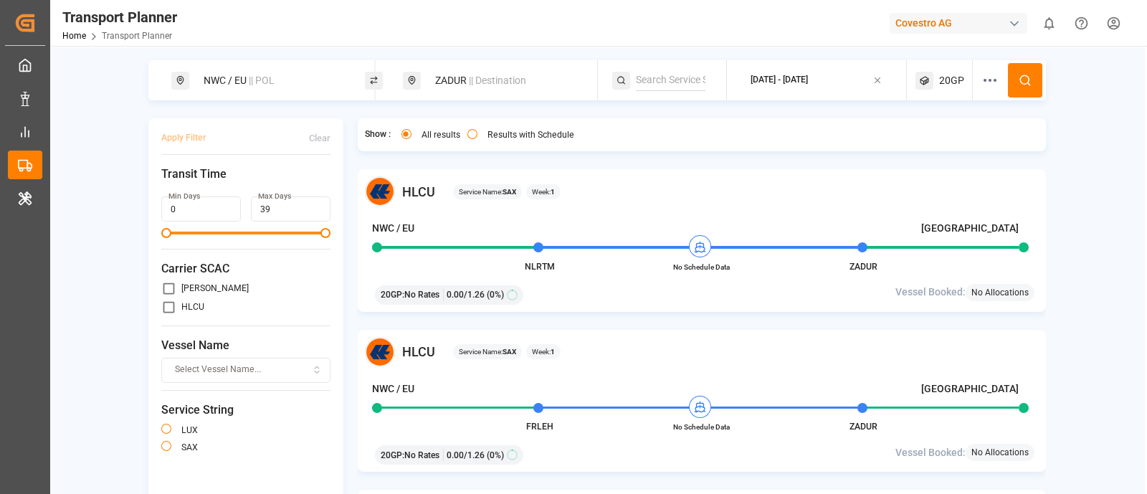
click at [485, 70] on div "ZADUR || Destination" at bounding box center [504, 80] width 155 height 27
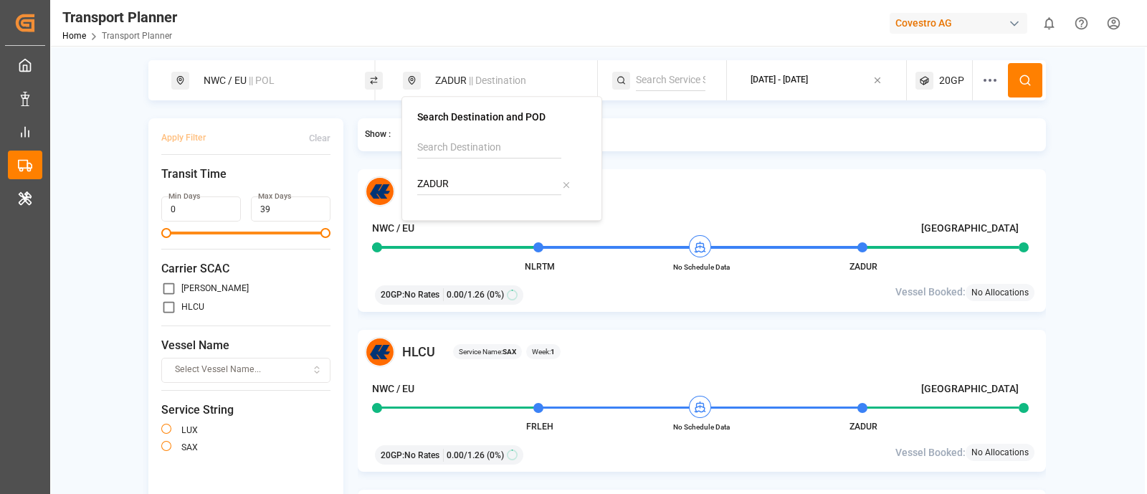
click at [477, 184] on input "ZADUR" at bounding box center [489, 185] width 144 height 22
paste input "BRSSZ"
type input "BRSSZ"
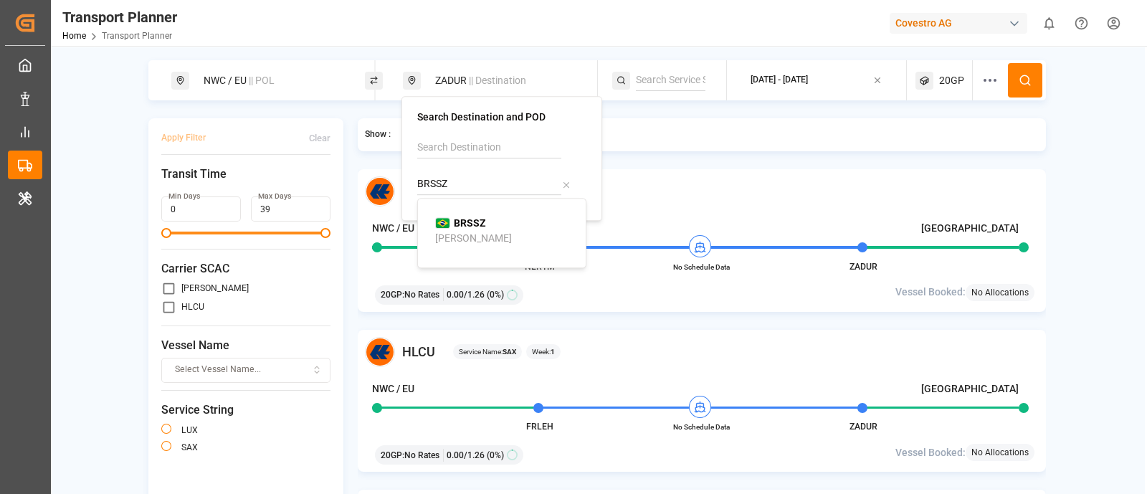
click at [485, 220] on div "BRSSZ Santos" at bounding box center [504, 231] width 139 height 30
click at [1025, 82] on circle at bounding box center [1024, 79] width 9 height 9
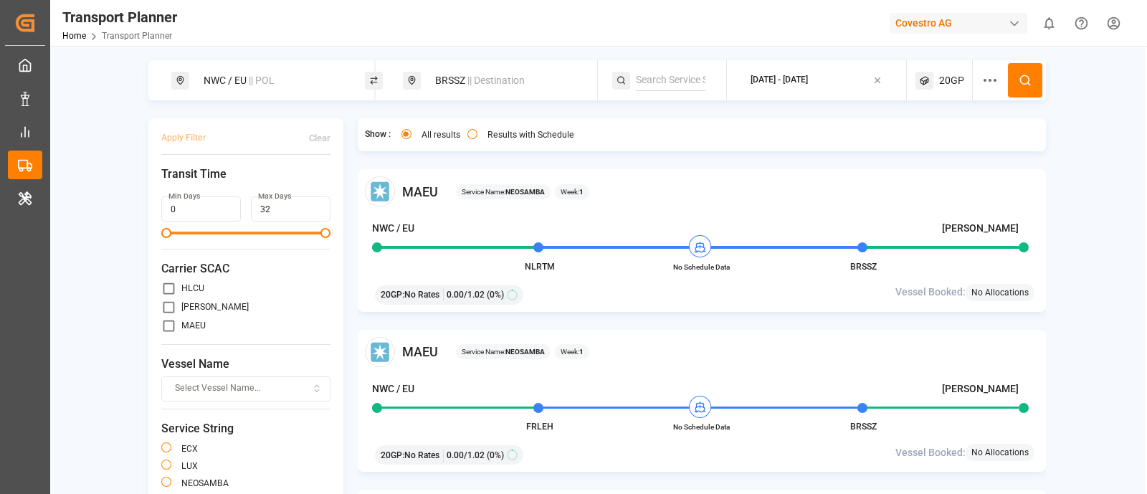
click at [482, 75] on span "|| Destination" at bounding box center [496, 80] width 57 height 11
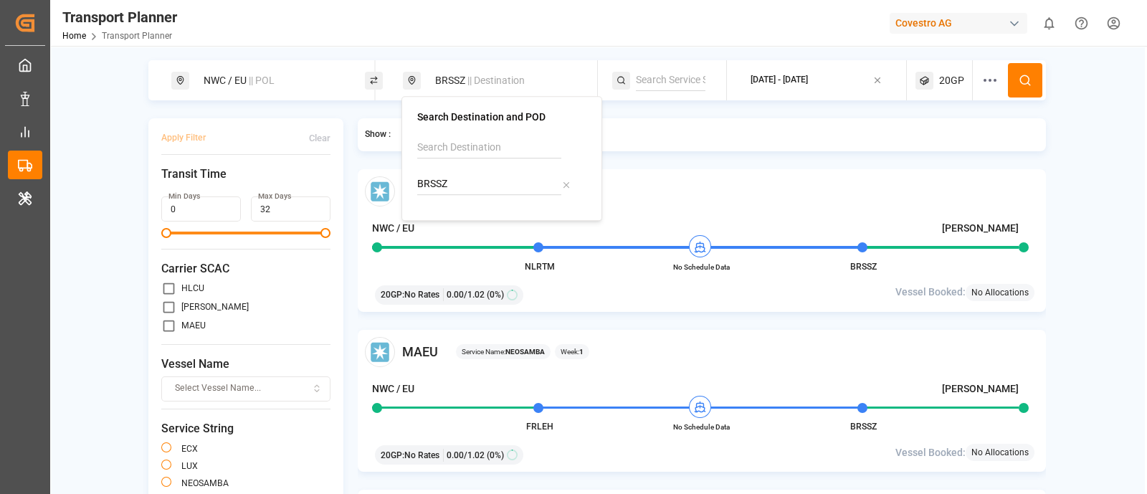
click at [458, 175] on input "BRSSZ" at bounding box center [489, 185] width 144 height 22
paste input "THLCH"
type input "THLCH"
click at [504, 220] on div "THLCH Laem Chabang" at bounding box center [504, 231] width 139 height 30
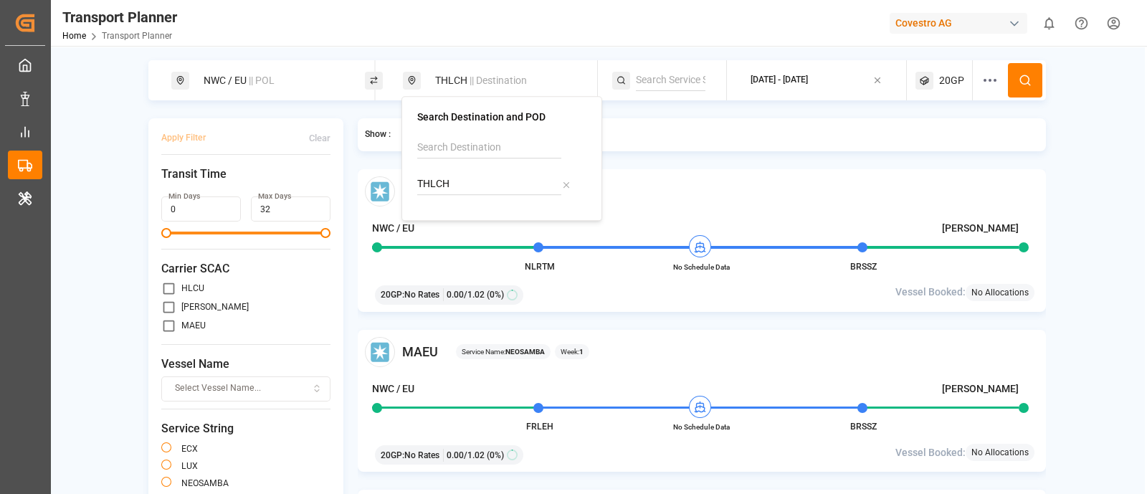
click at [1015, 65] on button at bounding box center [1025, 80] width 34 height 34
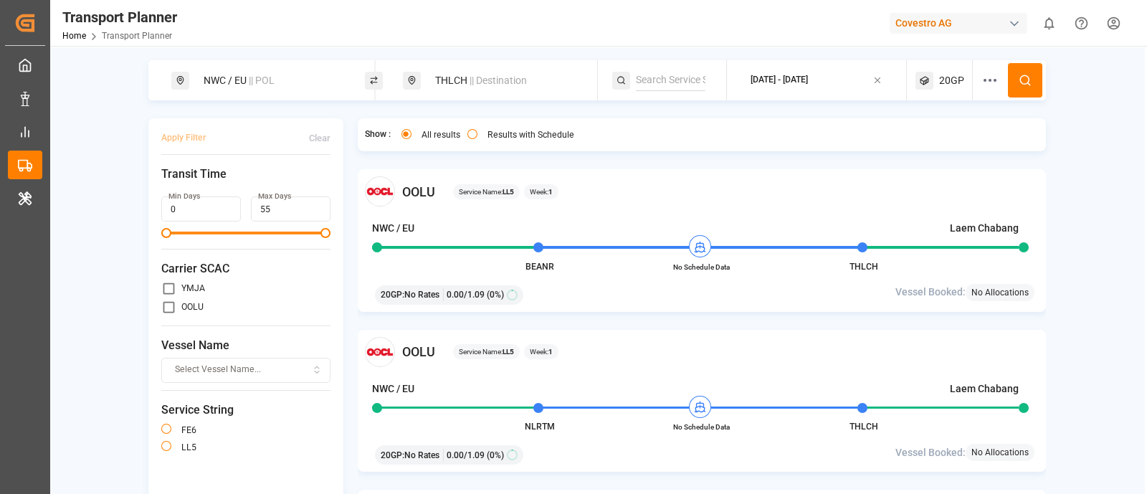
click at [499, 77] on span "|| Destination" at bounding box center [498, 80] width 57 height 11
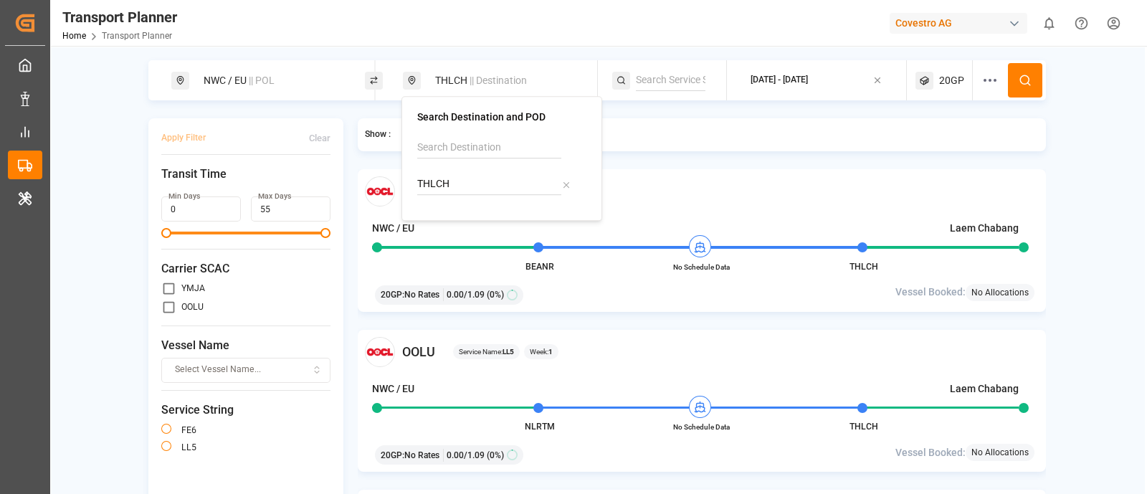
click at [487, 174] on input "THLCH" at bounding box center [489, 185] width 144 height 22
paste input "USNYC"
type input "USNYC"
click at [502, 227] on div "USNYC New York" at bounding box center [504, 231] width 139 height 30
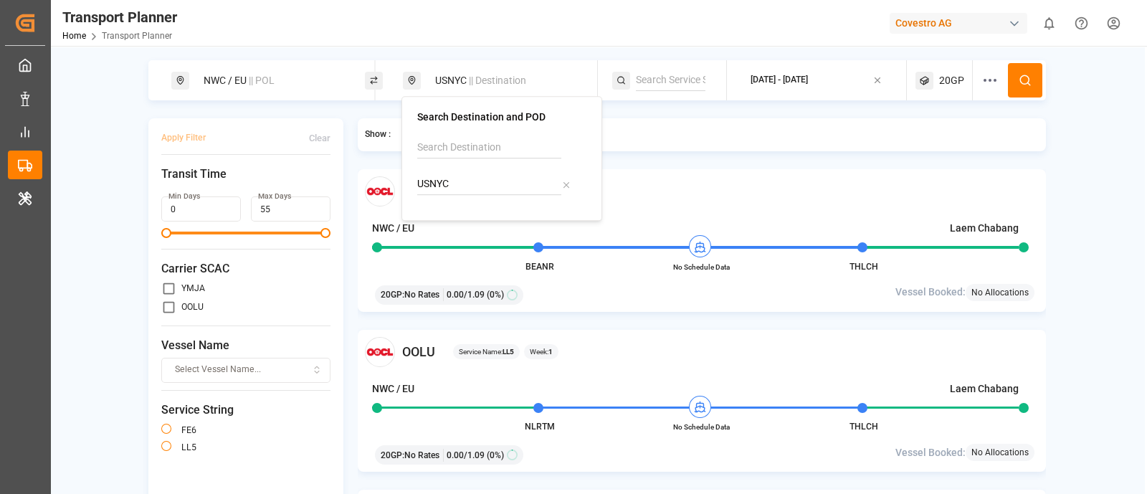
click at [1029, 73] on button at bounding box center [1025, 80] width 34 height 34
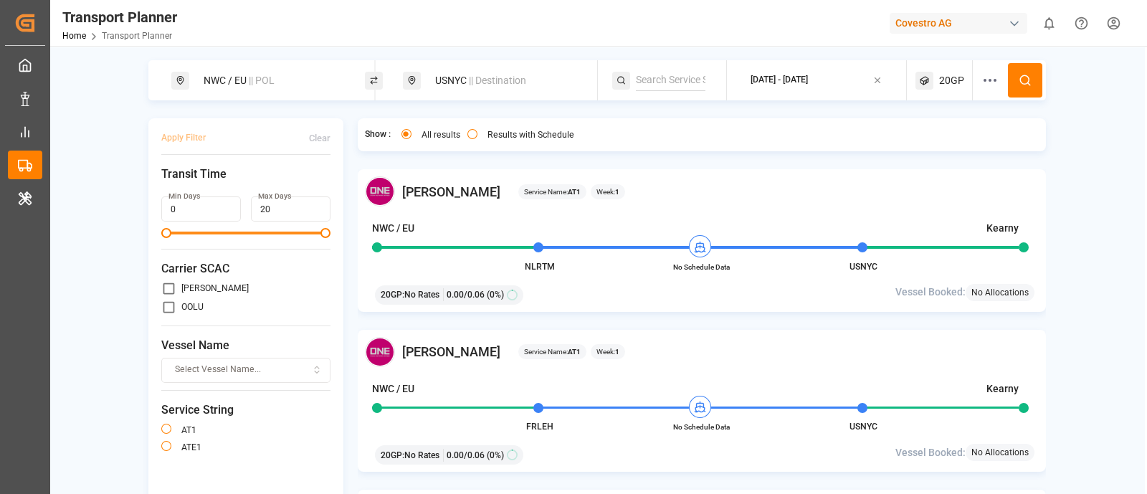
click at [488, 89] on div "USNYC || Destination" at bounding box center [504, 80] width 155 height 27
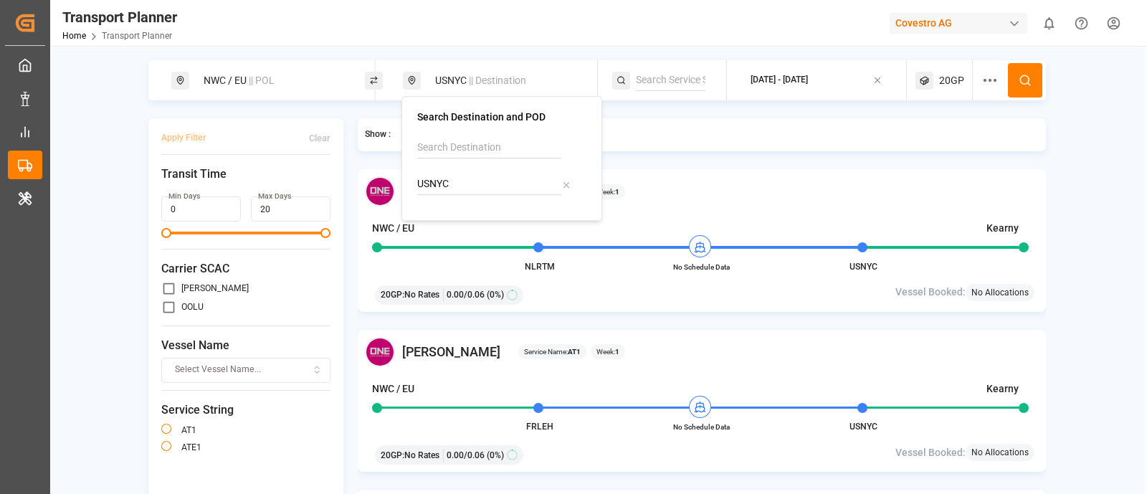
click at [475, 174] on input "USNYC" at bounding box center [489, 185] width 144 height 22
paste input "IDJKT"
type input "IDJKT"
click at [478, 219] on b "IDJKT" at bounding box center [468, 222] width 28 height 11
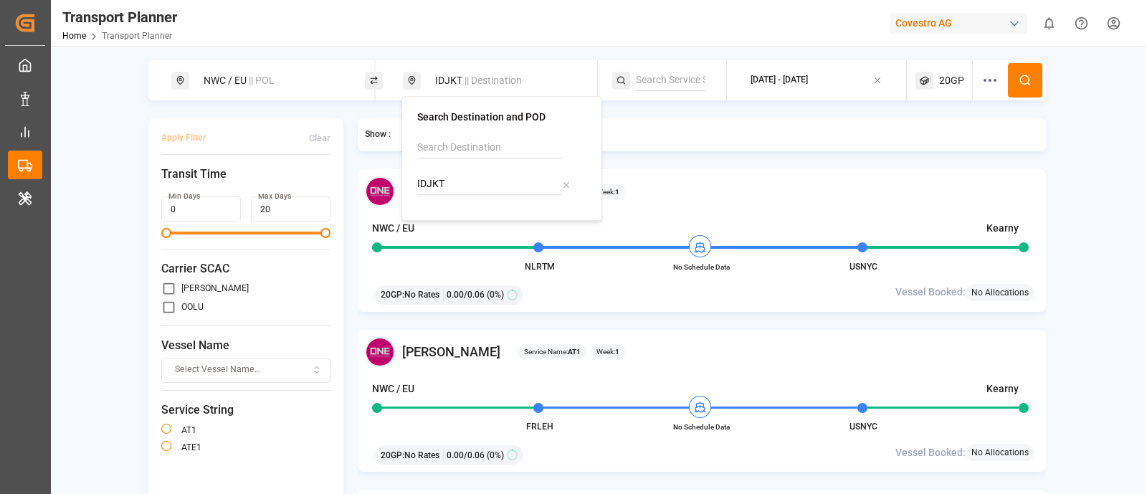
click at [1020, 77] on icon at bounding box center [1025, 80] width 13 height 13
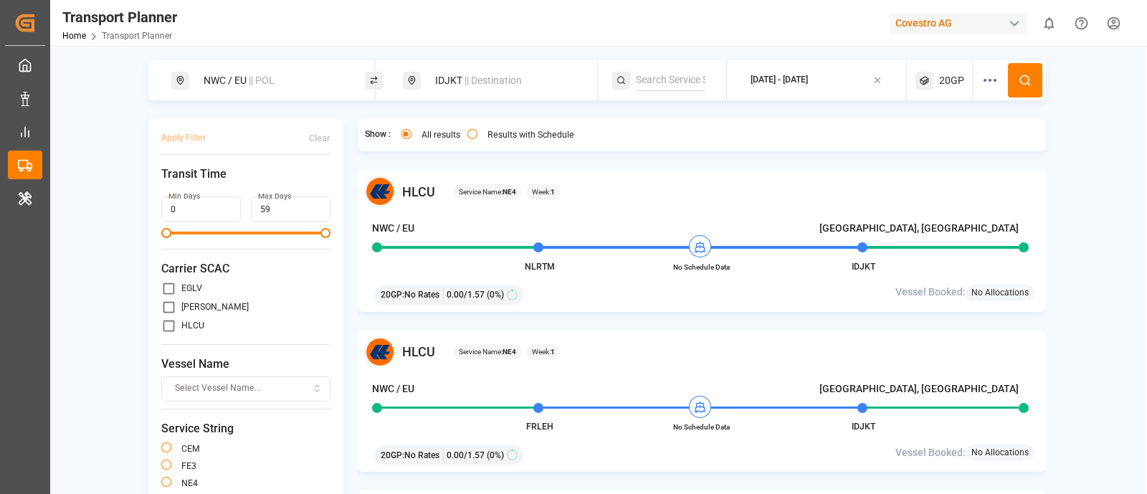
click at [483, 77] on span "|| Destination" at bounding box center [493, 80] width 57 height 11
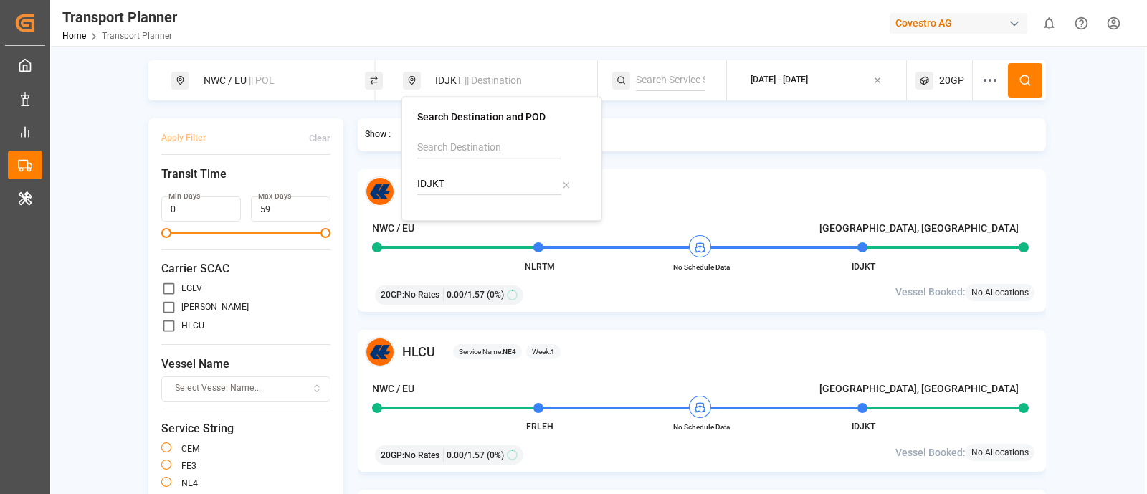
click at [476, 178] on input "IDJKT" at bounding box center [489, 185] width 144 height 22
paste input "USHOU"
type input "USHOU"
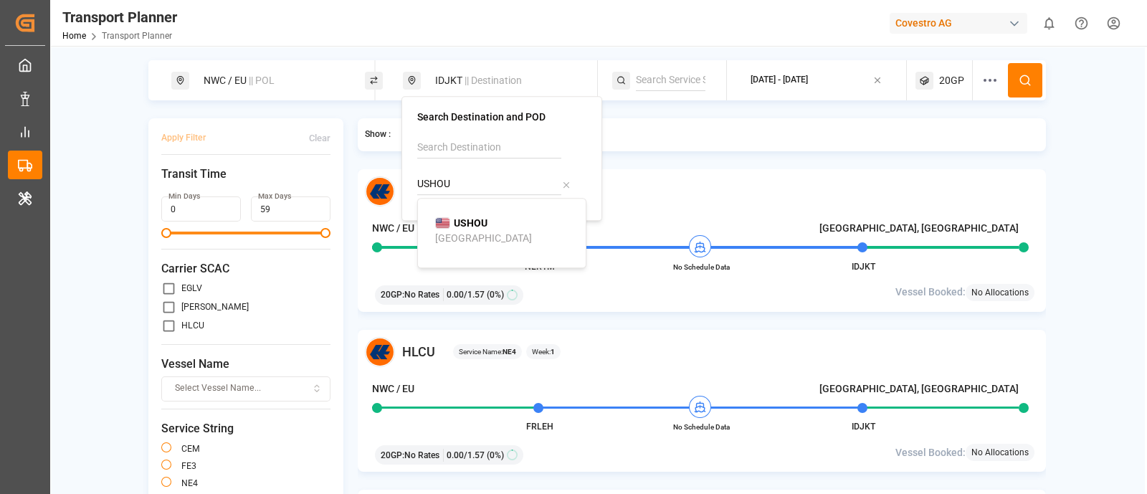
click at [495, 222] on div "USHOU Houston" at bounding box center [504, 231] width 139 height 30
click at [1014, 77] on button at bounding box center [1025, 80] width 34 height 34
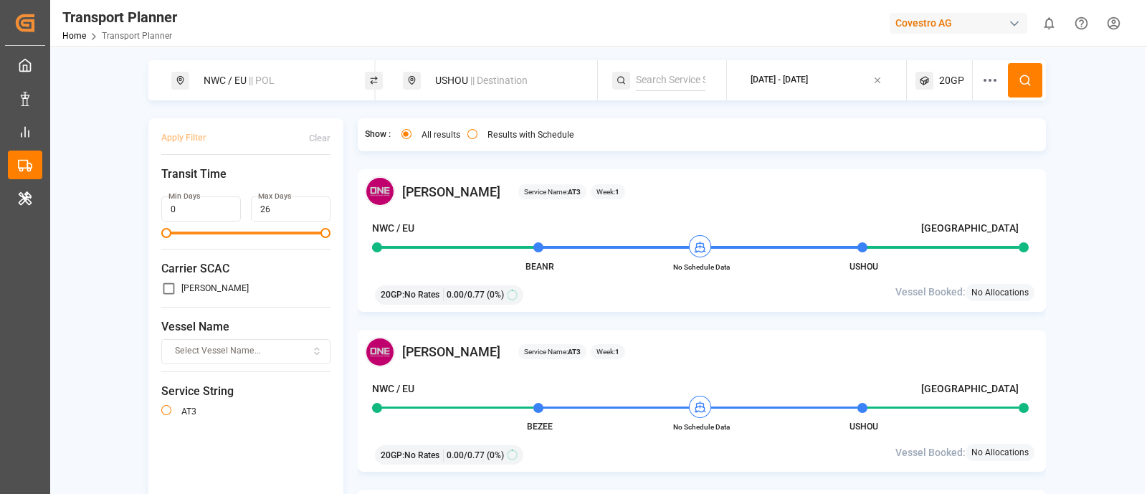
click at [483, 80] on span "|| Destination" at bounding box center [498, 80] width 57 height 11
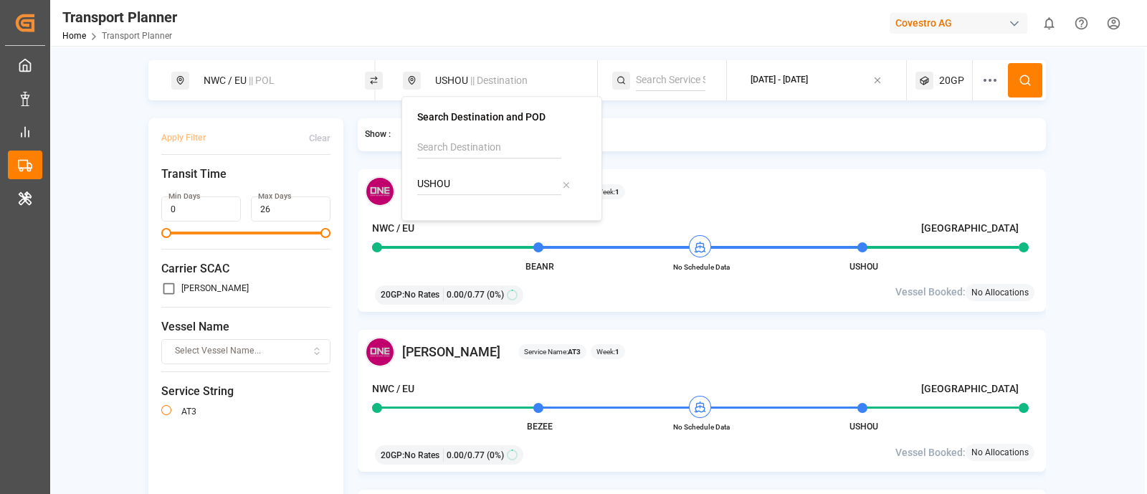
click at [481, 189] on input "USHOU" at bounding box center [489, 185] width 144 height 22
paste input "BRNVT"
type input "BRNVT"
click at [473, 216] on span "BRNVT" at bounding box center [470, 223] width 33 height 15
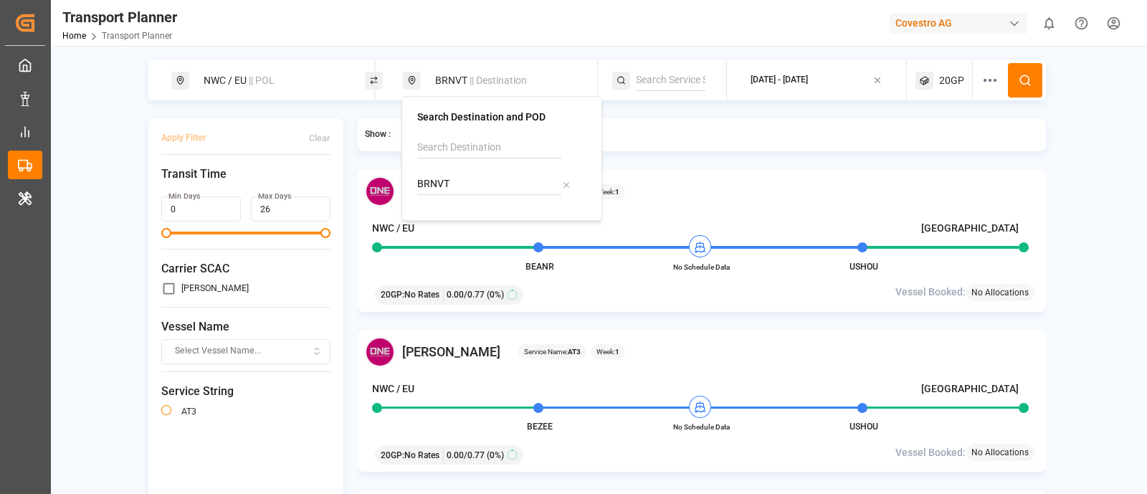
click at [1025, 74] on icon at bounding box center [1025, 80] width 13 height 13
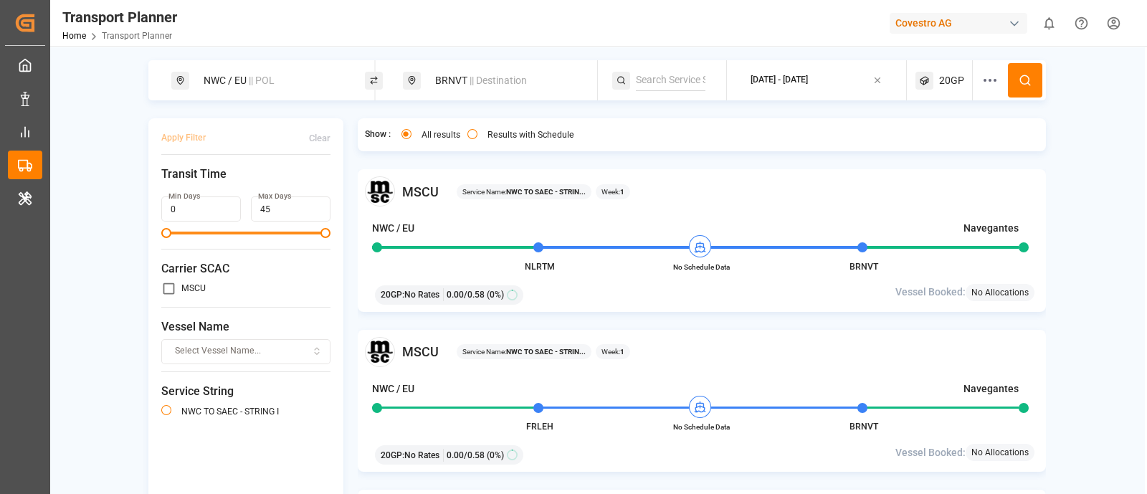
click at [488, 80] on span "|| Destination" at bounding box center [498, 80] width 57 height 11
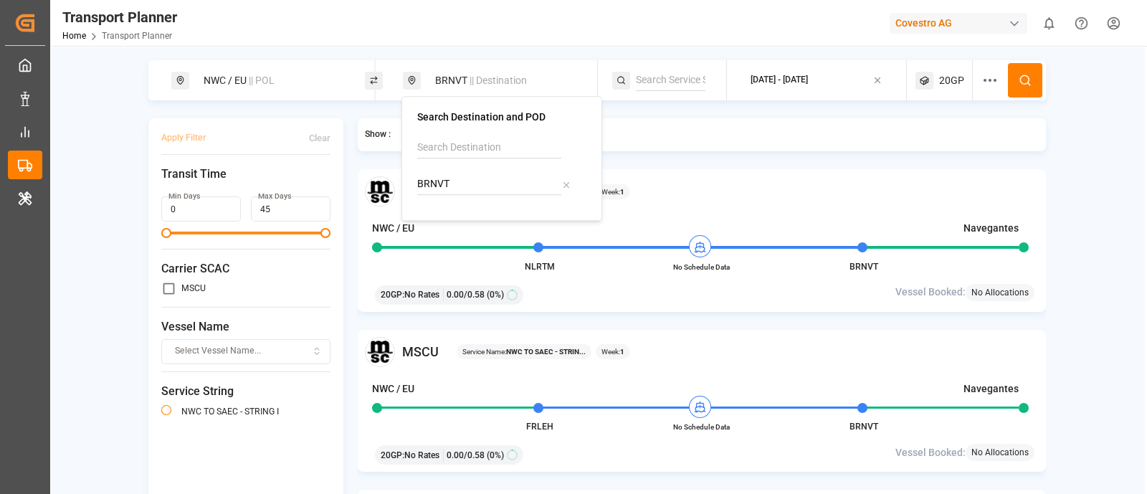
click at [470, 177] on input "BRNVT" at bounding box center [489, 185] width 144 height 22
paste input "INNSA"
type input "INNSA"
click at [464, 232] on div "Jawaharlal Nehru (Nhava Sheva)" at bounding box center [504, 246] width 139 height 30
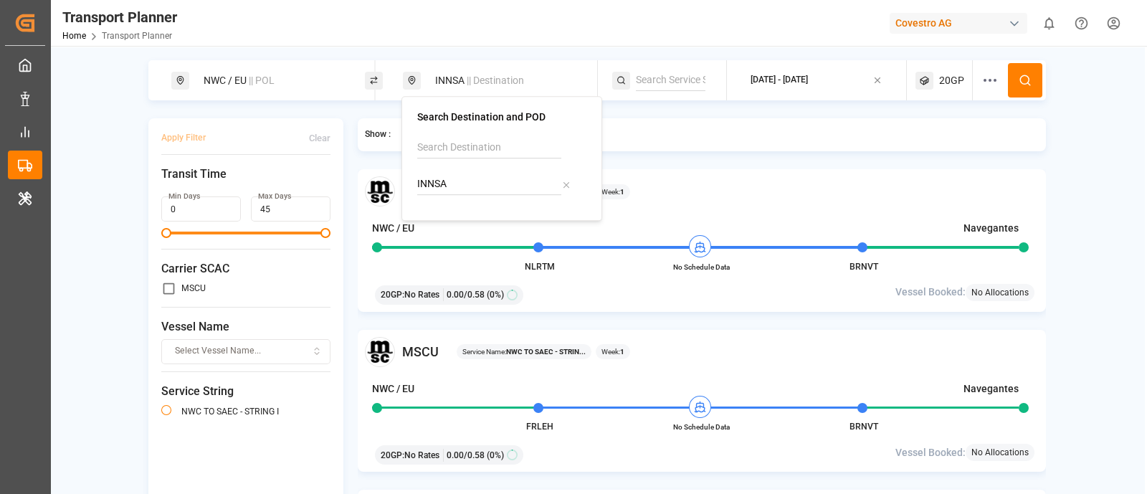
click at [1017, 70] on button at bounding box center [1025, 80] width 34 height 34
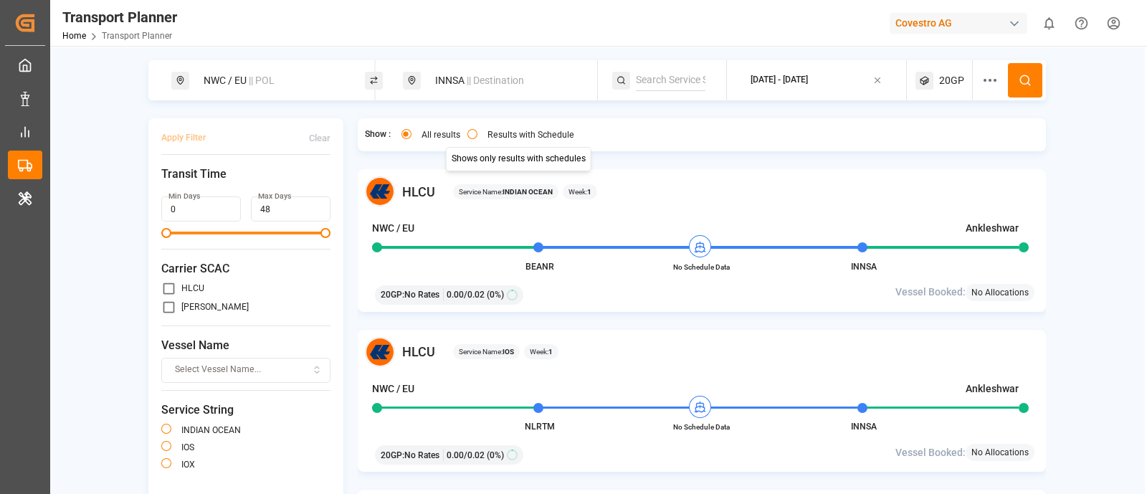
click at [475, 85] on span "|| Destination" at bounding box center [495, 80] width 57 height 11
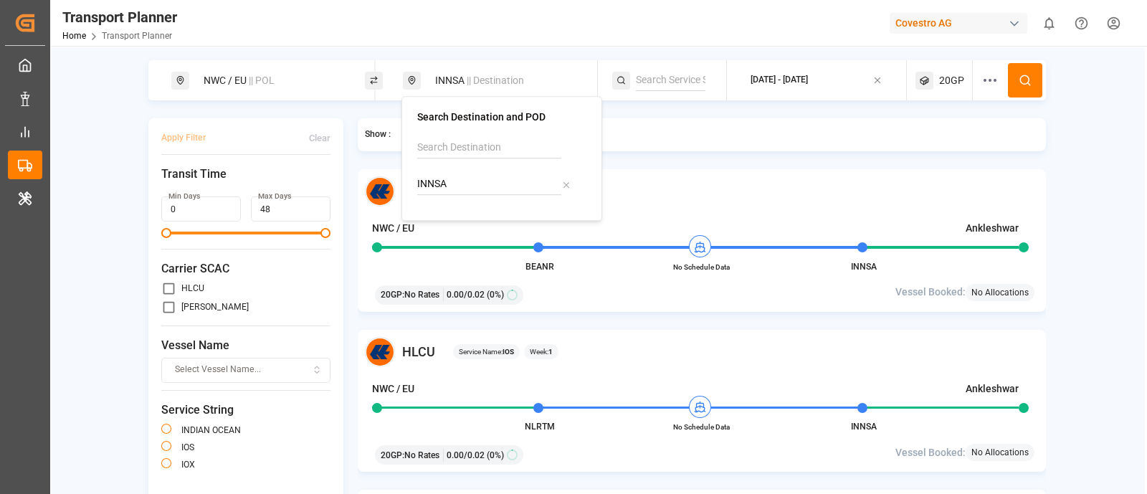
click at [483, 177] on input "INNSA" at bounding box center [489, 185] width 144 height 22
paste input "TWKHH"
type input "TWKHH"
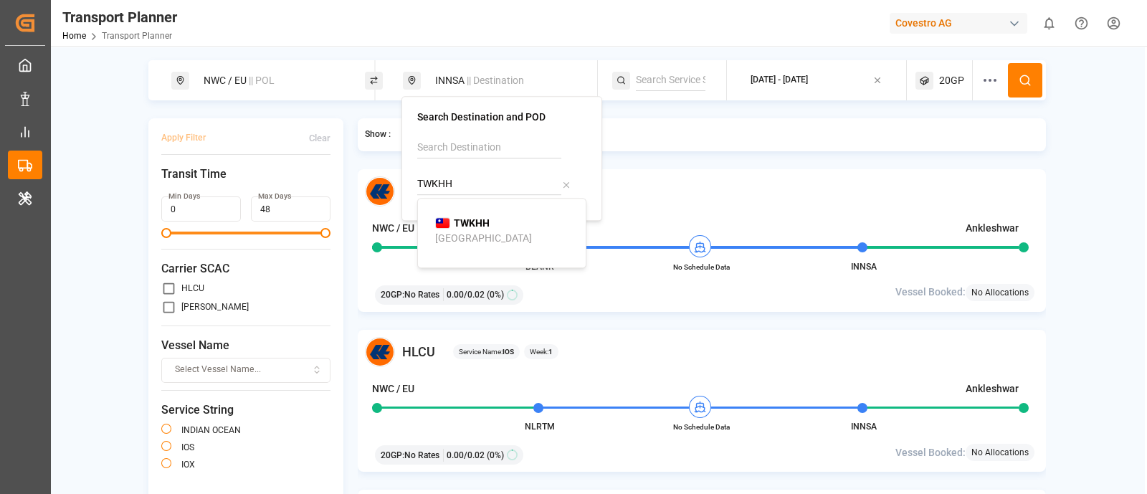
click at [485, 212] on li "TWKHH Kaohsiung" at bounding box center [505, 231] width 162 height 42
click at [1020, 76] on circle at bounding box center [1024, 79] width 9 height 9
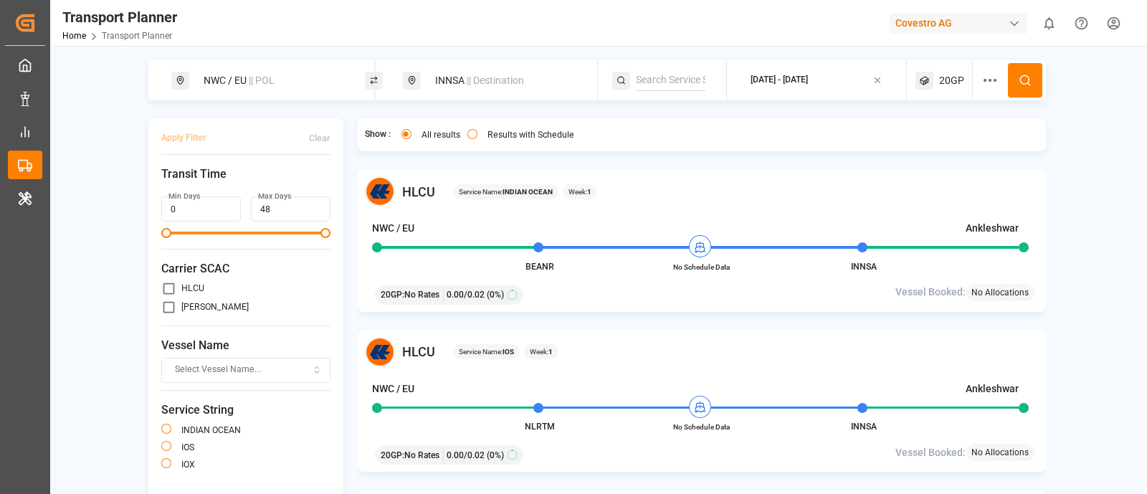
click at [501, 63] on div "INNSA || Destination" at bounding box center [500, 80] width 194 height 40
click at [501, 70] on div "INNSA || Destination" at bounding box center [504, 80] width 155 height 27
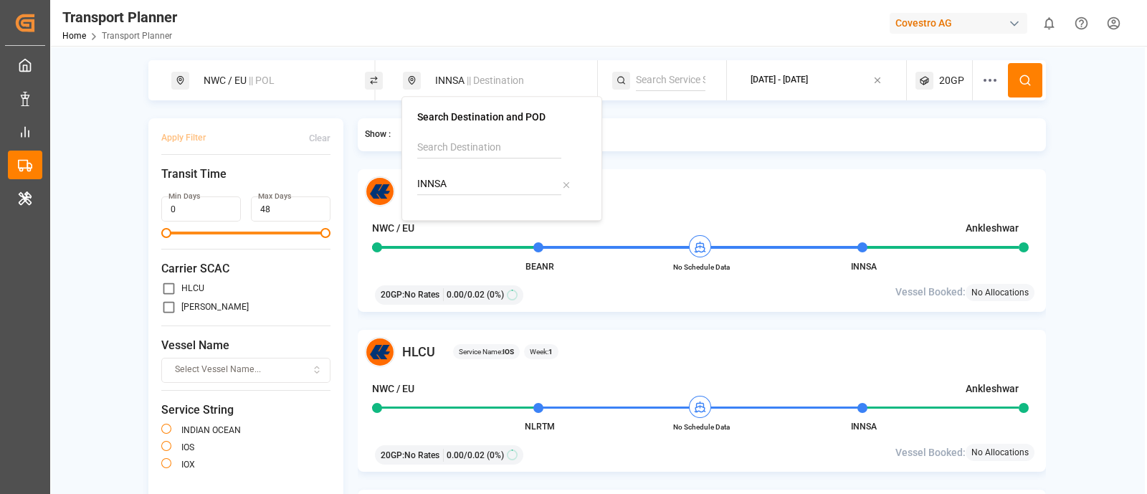
click at [488, 178] on input "INNSA" at bounding box center [489, 185] width 144 height 22
paste input "ARBUE"
type input "ARBUE"
click at [488, 231] on div "Buenos Aires" at bounding box center [483, 238] width 97 height 15
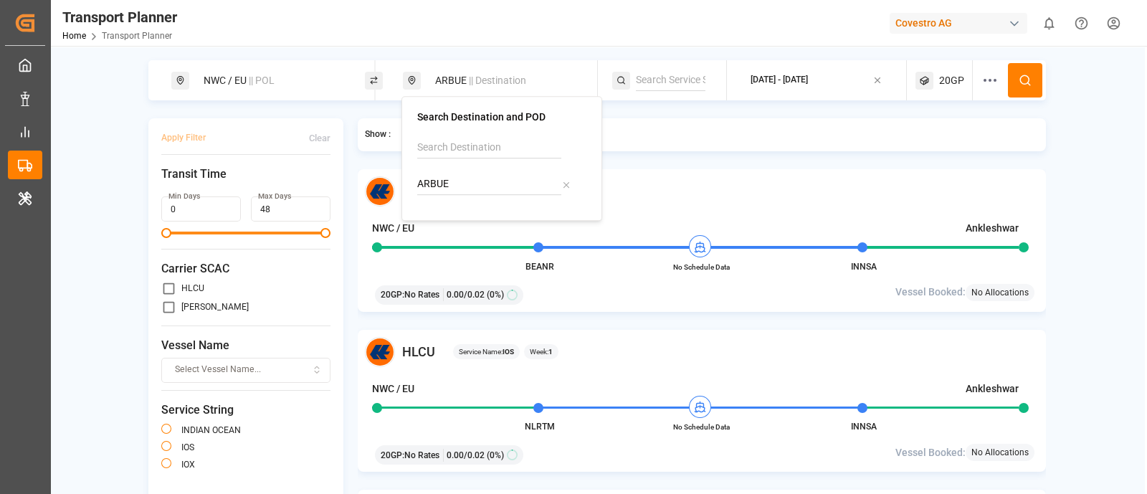
click at [1013, 75] on button at bounding box center [1025, 80] width 34 height 34
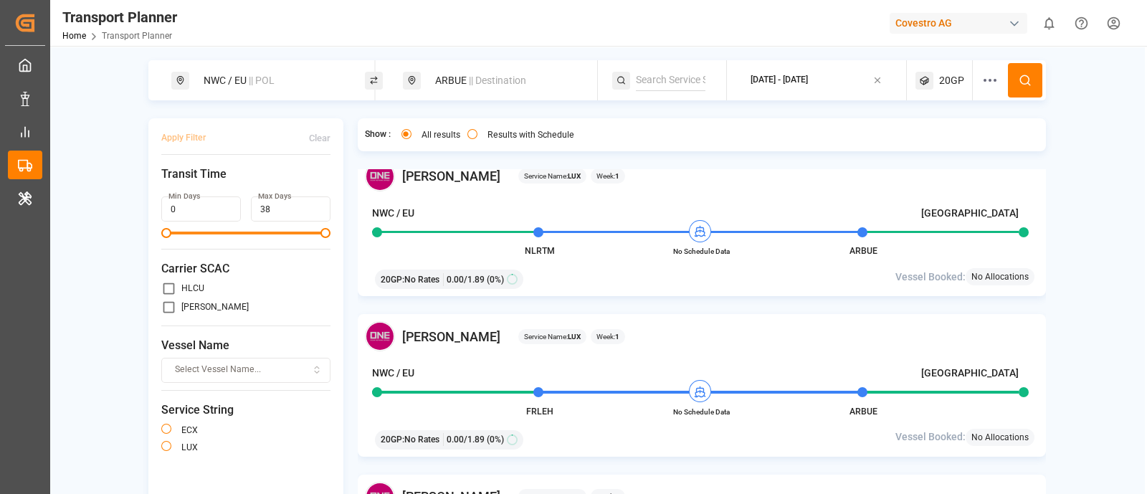
scroll to position [1165, 0]
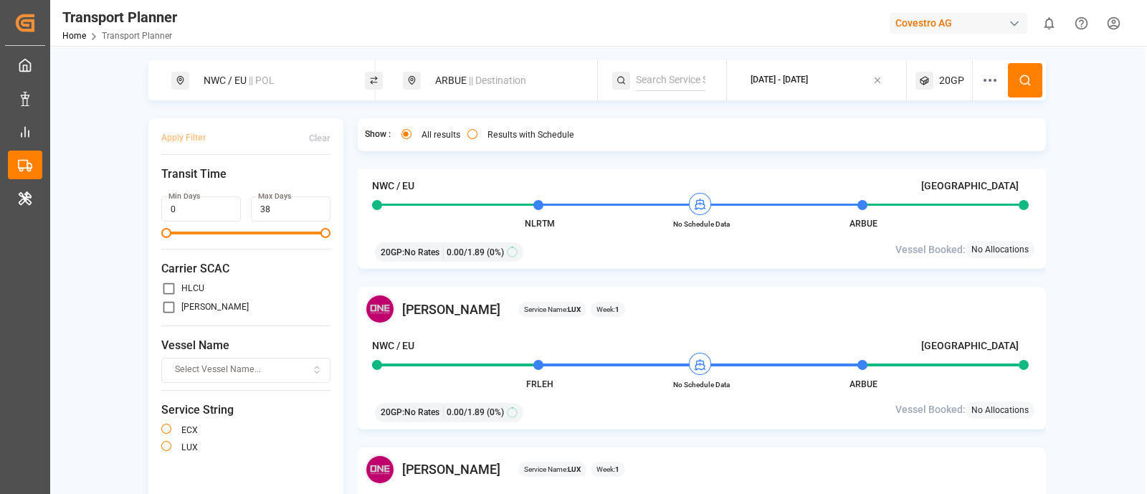
click at [480, 82] on span "|| Destination" at bounding box center [497, 80] width 57 height 11
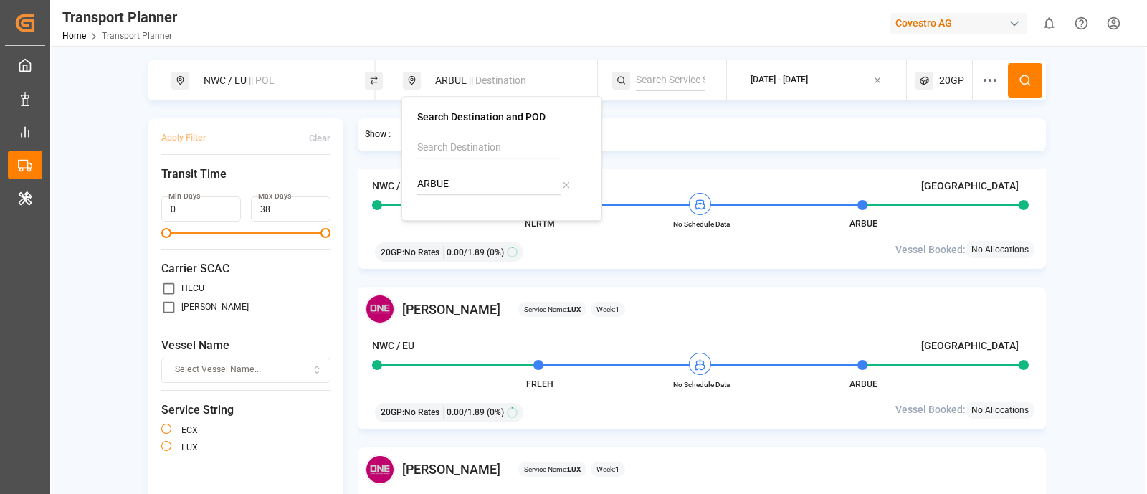
click at [468, 187] on input "ARBUE" at bounding box center [489, 185] width 144 height 22
paste input "HKHKG"
type input "HKHKG"
click at [463, 220] on b "HKHKG" at bounding box center [471, 222] width 34 height 11
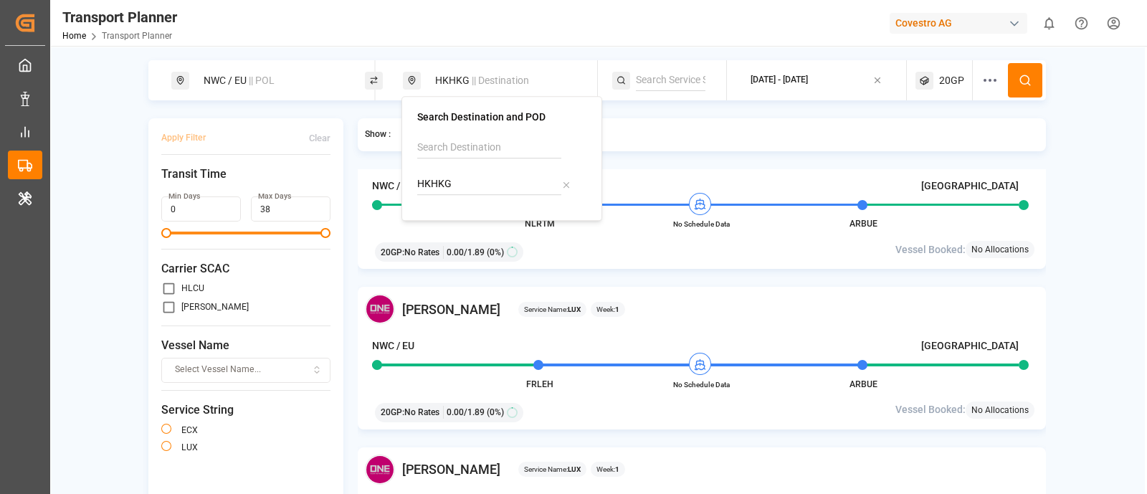
click at [1017, 87] on button at bounding box center [1025, 80] width 34 height 34
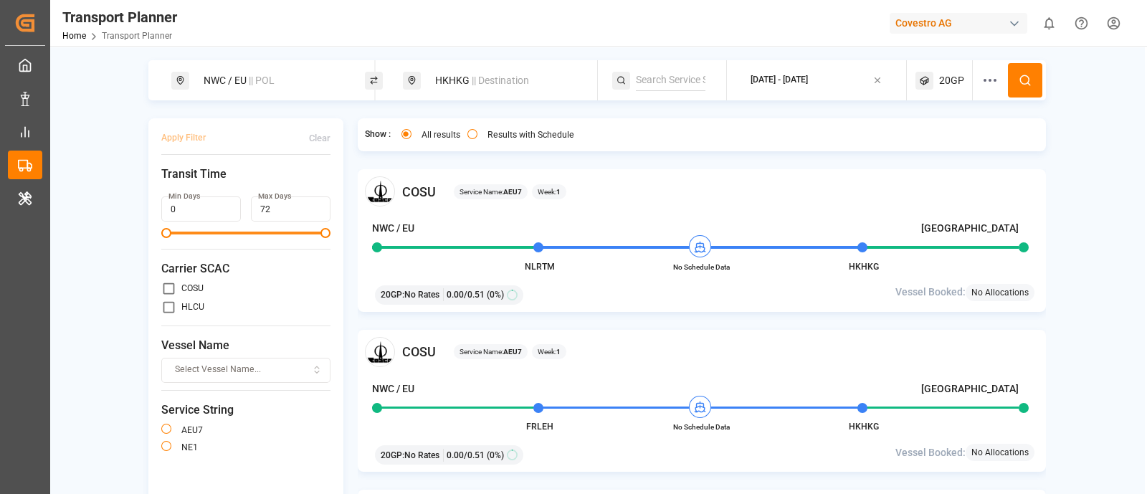
click at [785, 379] on div "COSU Service Name: AEU7 Week: 1 NWC / EU Hong Kong FRLEH No Schedule Data HKHKG…" at bounding box center [702, 401] width 689 height 143
click at [939, 22] on div "Covestro AG" at bounding box center [959, 23] width 138 height 21
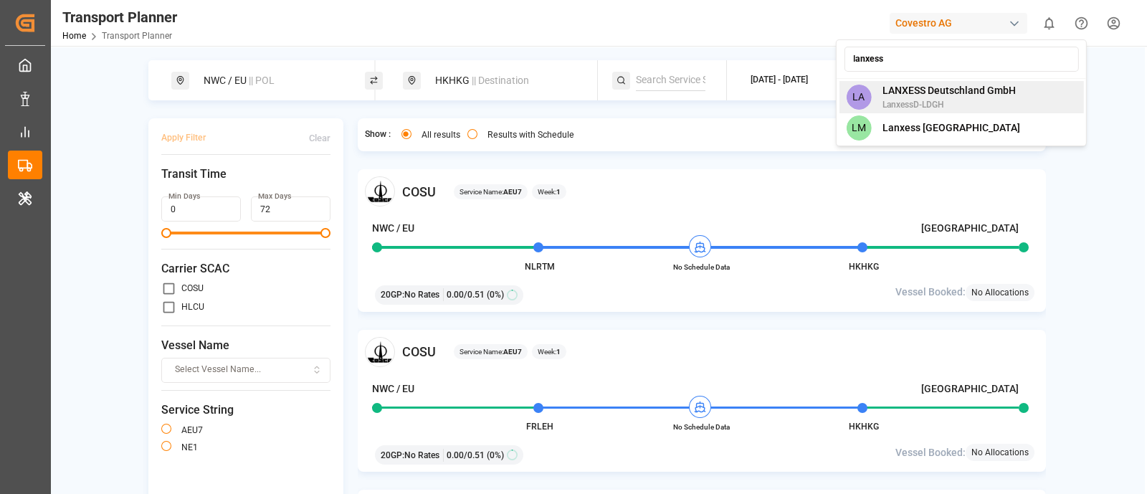
type input "lanxess"
click at [952, 95] on span "LANXESS Deutschland GmbH" at bounding box center [949, 90] width 133 height 15
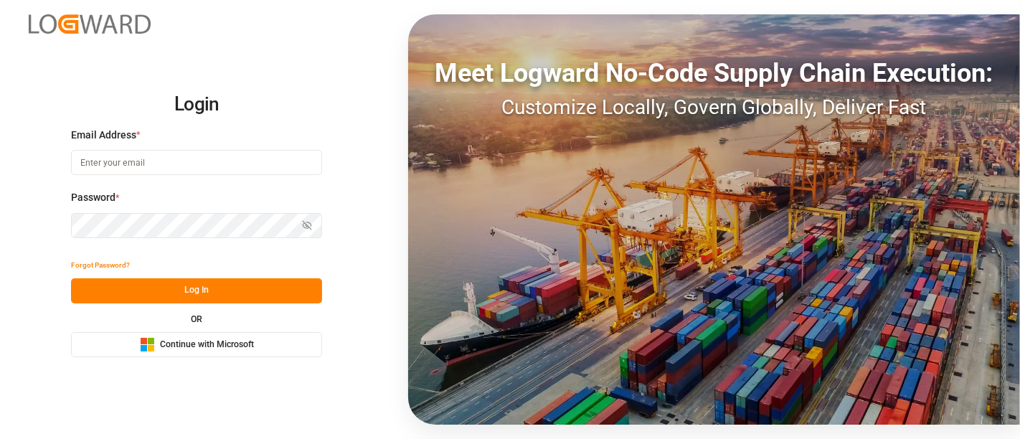
click at [273, 351] on button "Microsoft Logo Continue with Microsoft" at bounding box center [196, 344] width 251 height 25
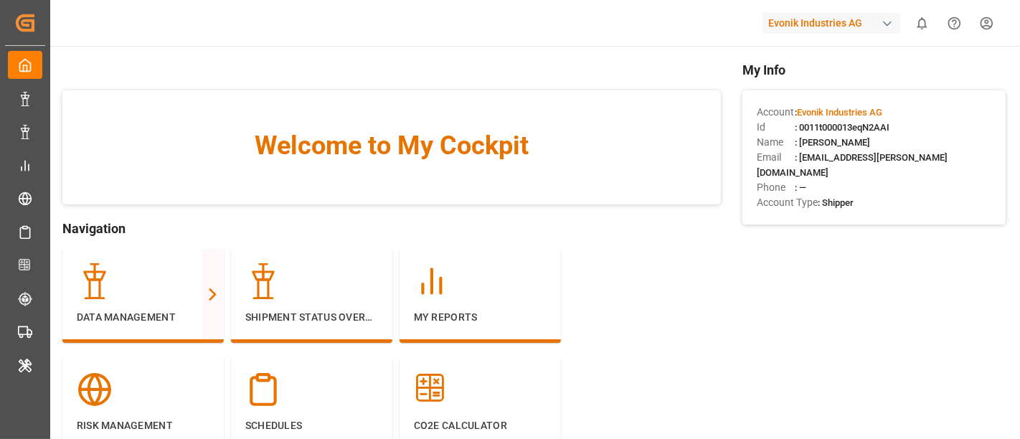
click at [814, 14] on div "Evonik Industries AG" at bounding box center [831, 23] width 138 height 21
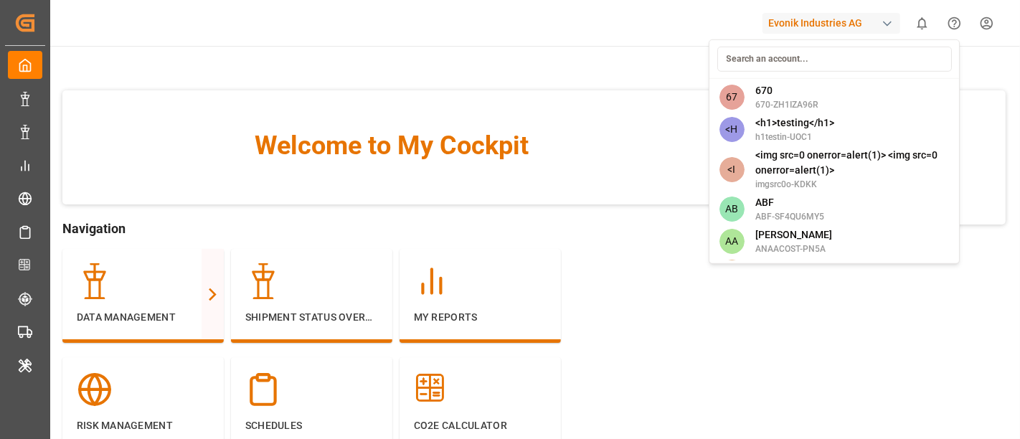
click at [181, 267] on html "Created by potrace 1.15, written by Peter Selinger 2001-2017 Created by potrace…" at bounding box center [510, 219] width 1020 height 439
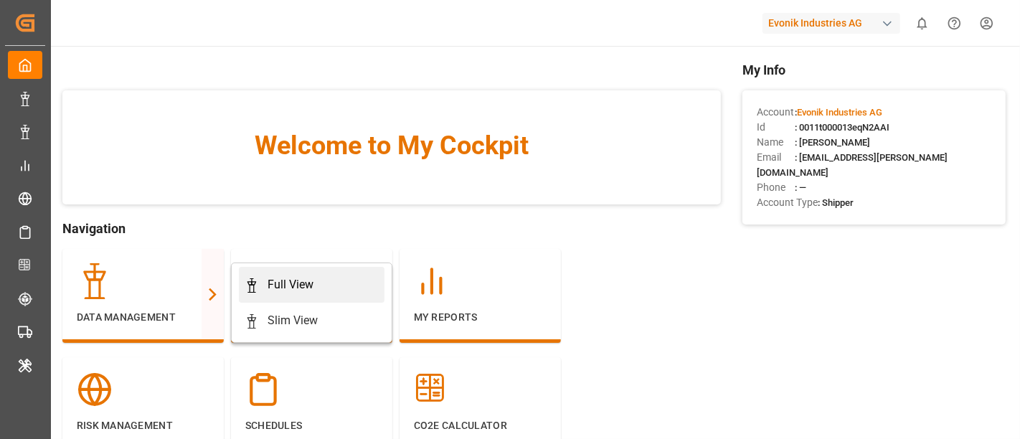
click at [309, 285] on div "Full View" at bounding box center [290, 284] width 46 height 17
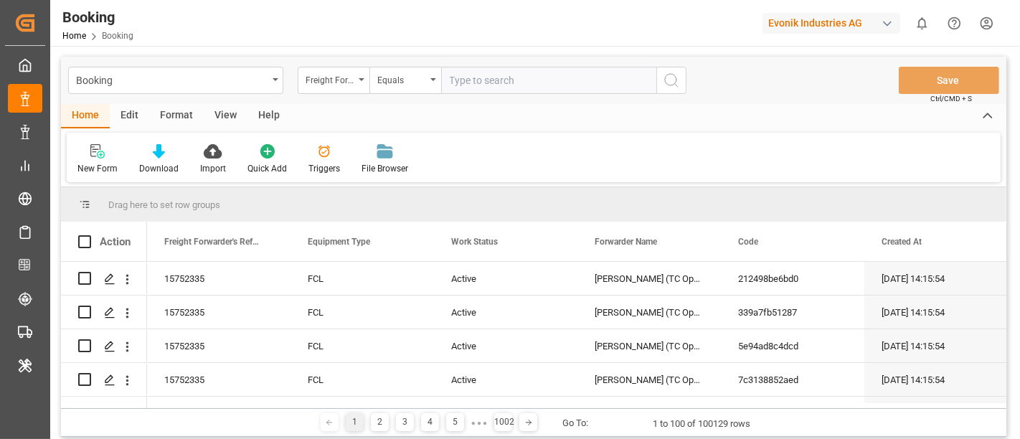
click at [184, 115] on div "Format" at bounding box center [176, 116] width 55 height 24
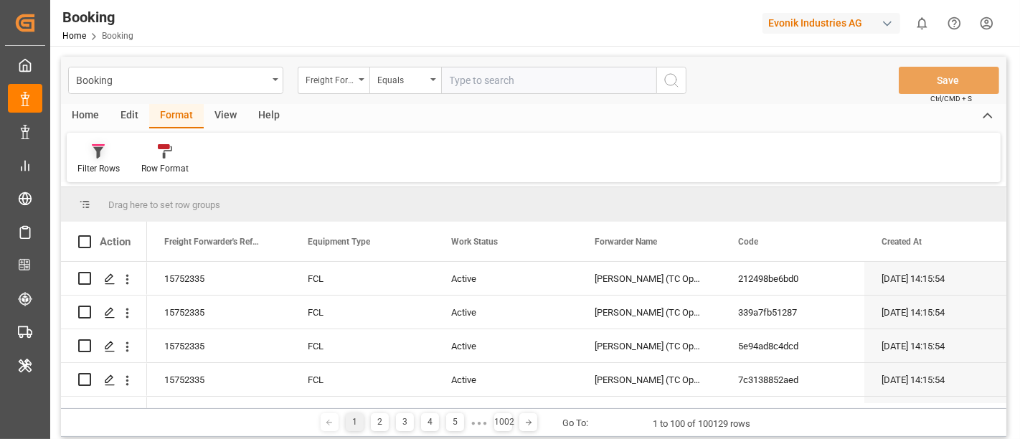
click at [115, 160] on div "Filter Rows" at bounding box center [99, 159] width 64 height 32
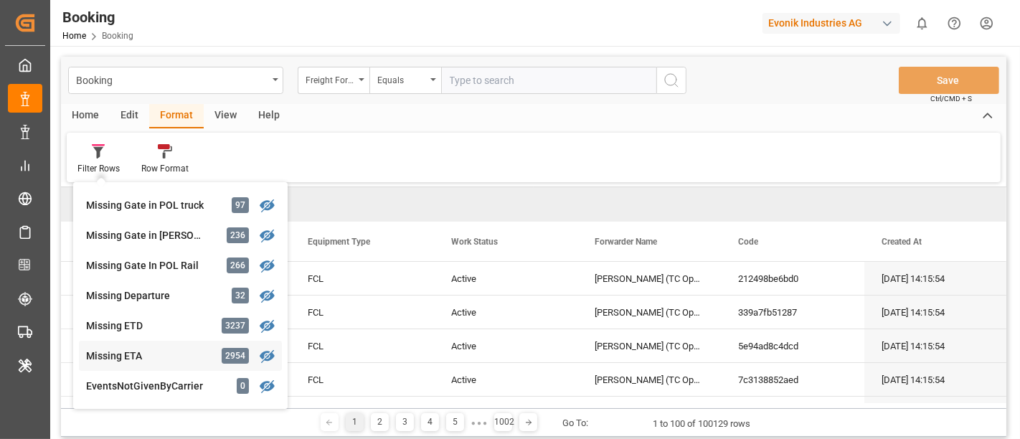
scroll to position [318, 0]
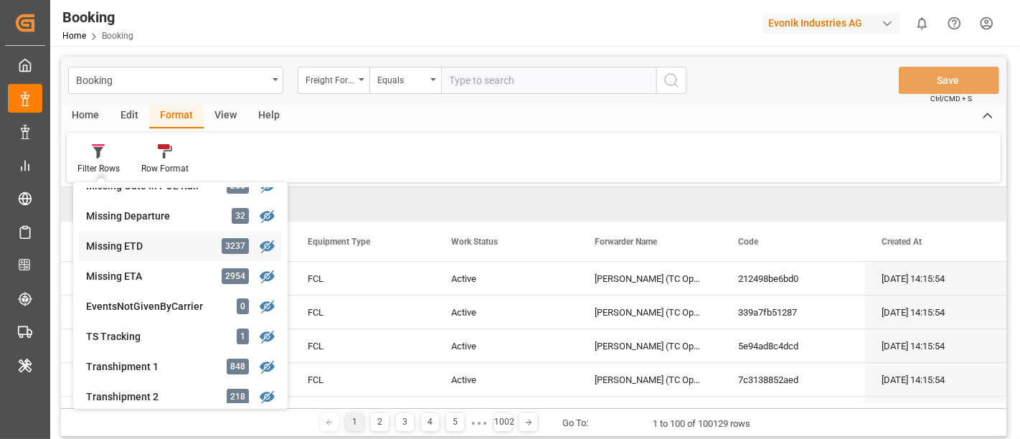
click at [153, 240] on div "Missing ETD" at bounding box center [148, 246] width 125 height 15
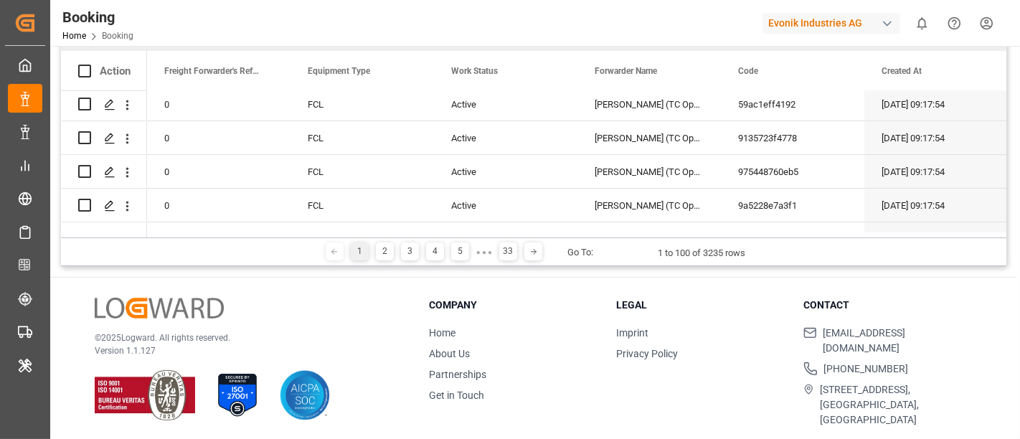
scroll to position [398, 0]
